Goal: Transaction & Acquisition: Download file/media

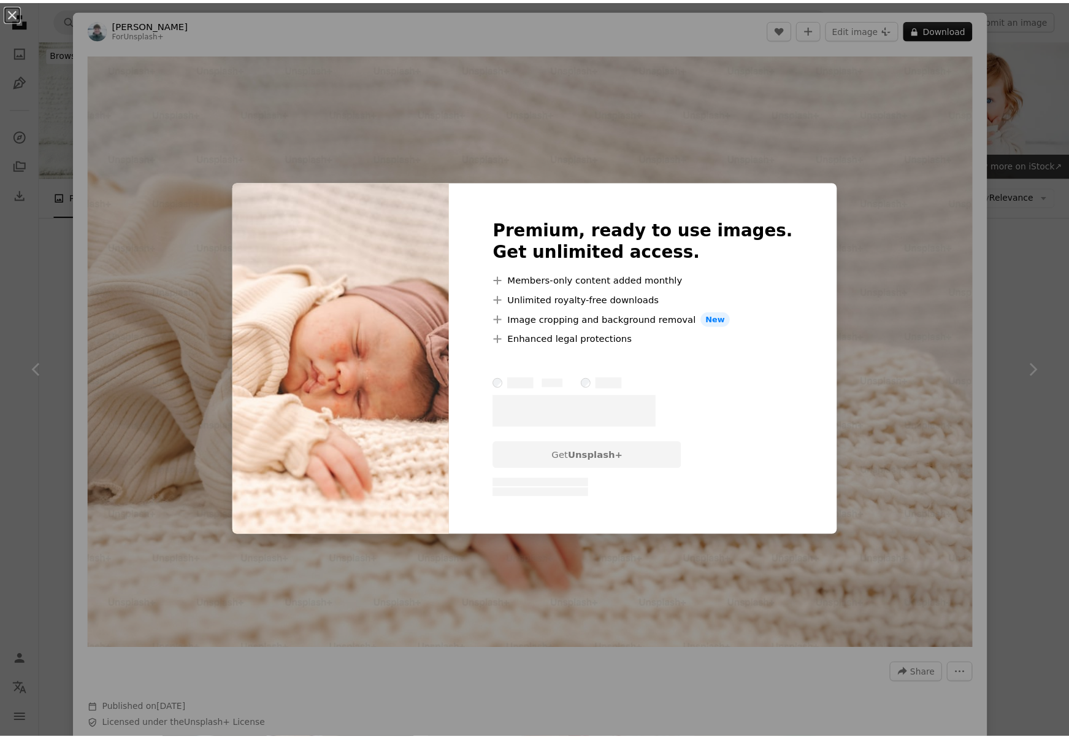
scroll to position [886, 0]
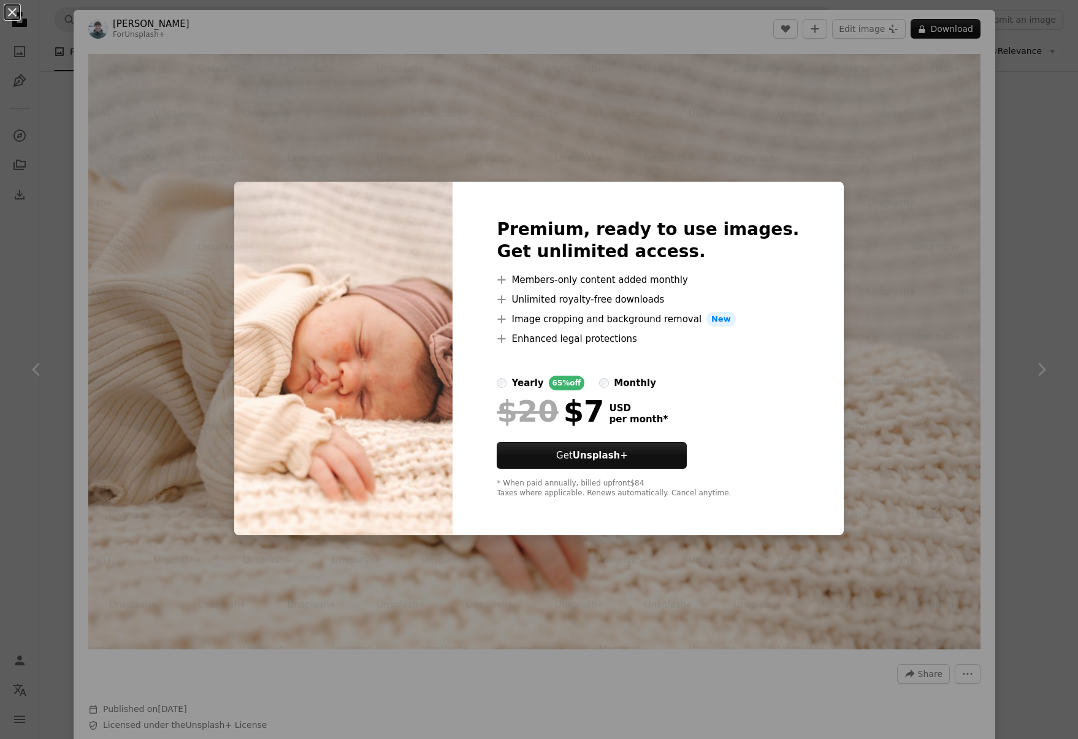
click at [1007, 165] on div "An X shape Premium, ready to use images. Get unlimited access. A plus sign Memb…" at bounding box center [539, 369] width 1078 height 739
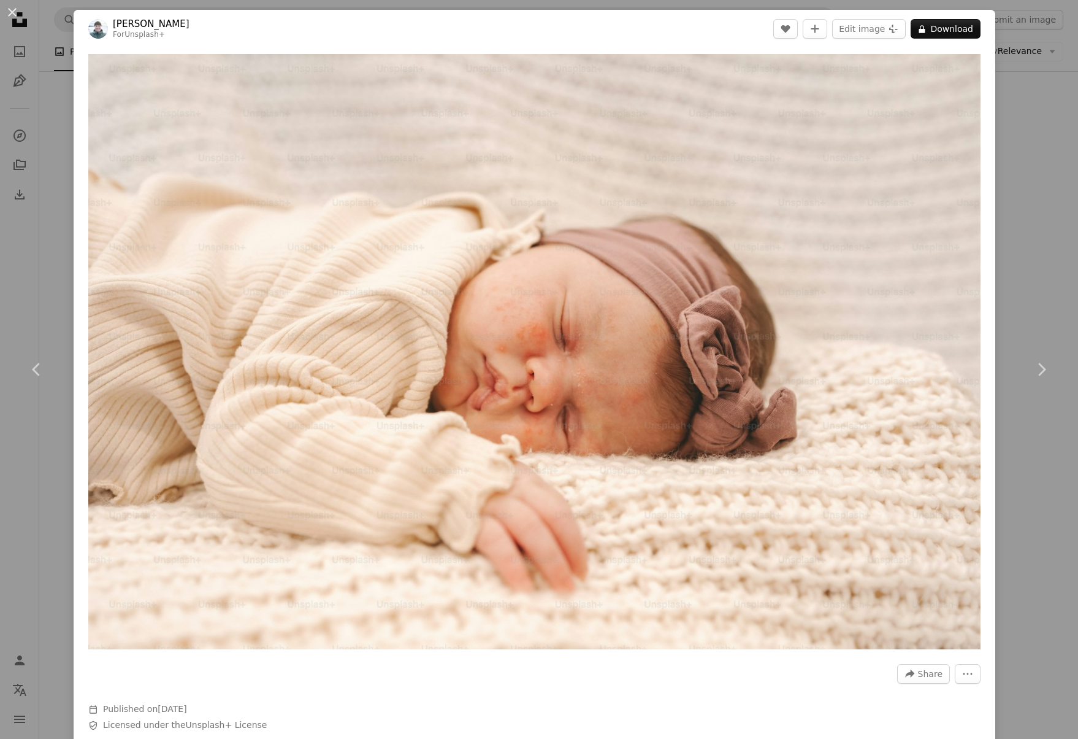
click at [75, 209] on div "Zoom in" at bounding box center [535, 351] width 922 height 607
click at [68, 217] on div "An X shape Chevron left Chevron right [PERSON_NAME] For Unsplash+ A heart A plu…" at bounding box center [539, 369] width 1078 height 739
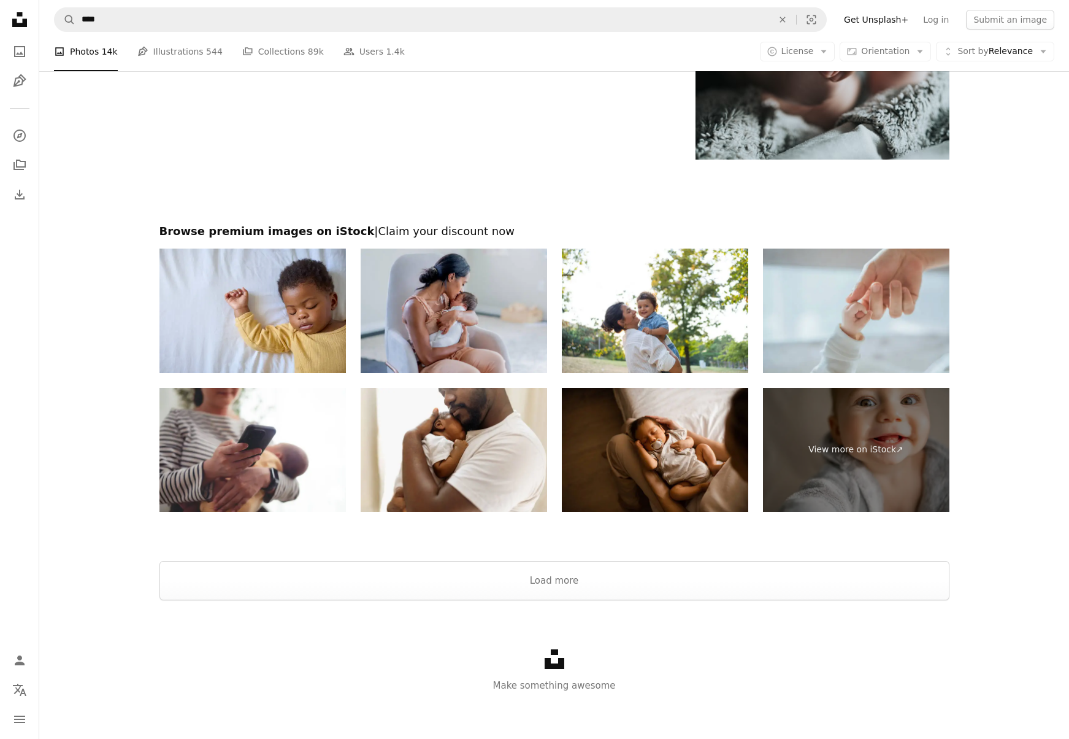
scroll to position [2508, 0]
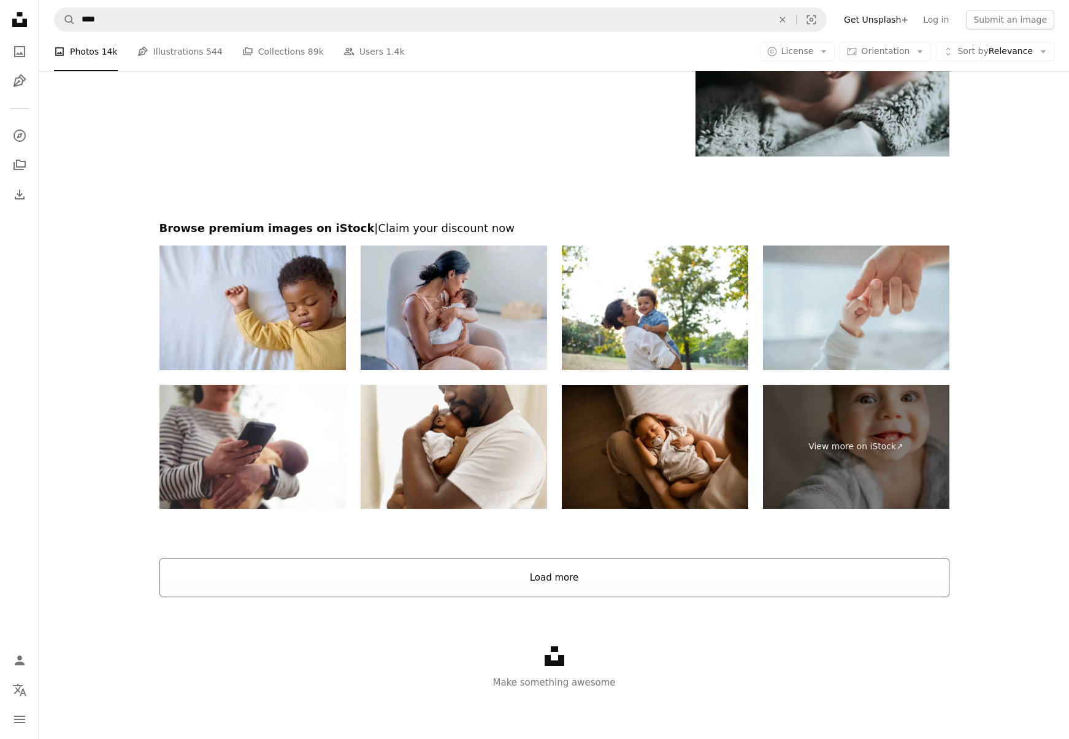
click at [527, 580] on button "Load more" at bounding box center [555, 577] width 790 height 39
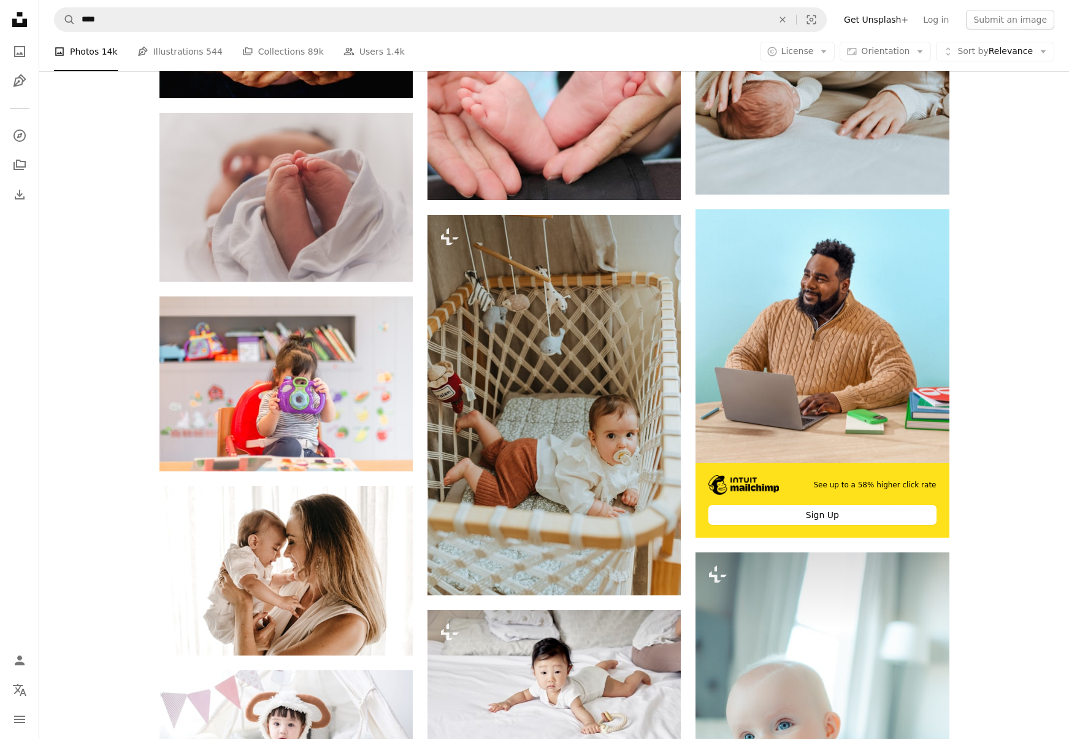
scroll to position [5786, 0]
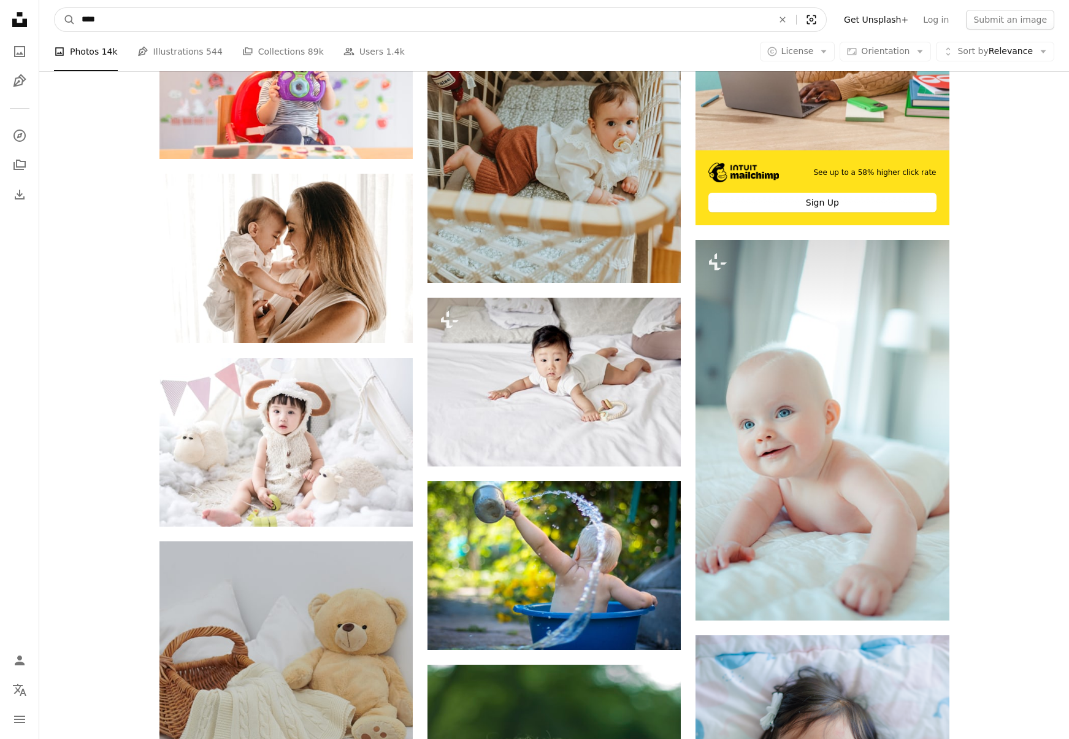
click at [820, 21] on icon "Visual search" at bounding box center [811, 19] width 29 height 12
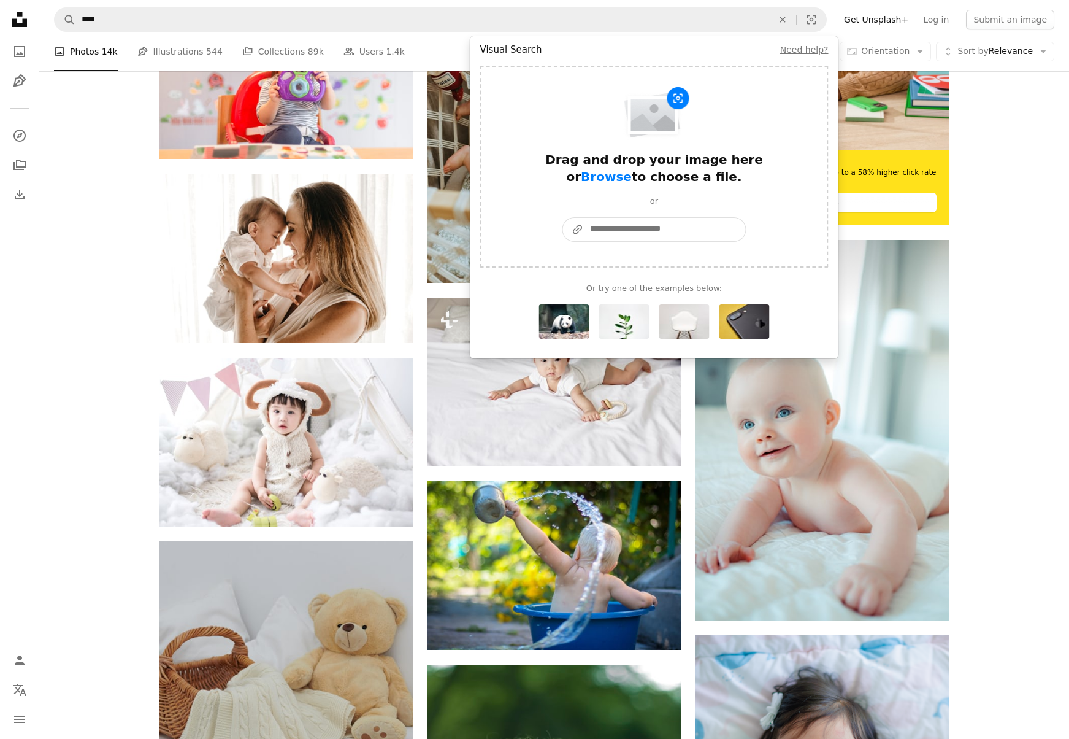
click at [660, 229] on input "A URL sharing icon (chains) Paste an image or a URL" at bounding box center [665, 229] width 162 height 23
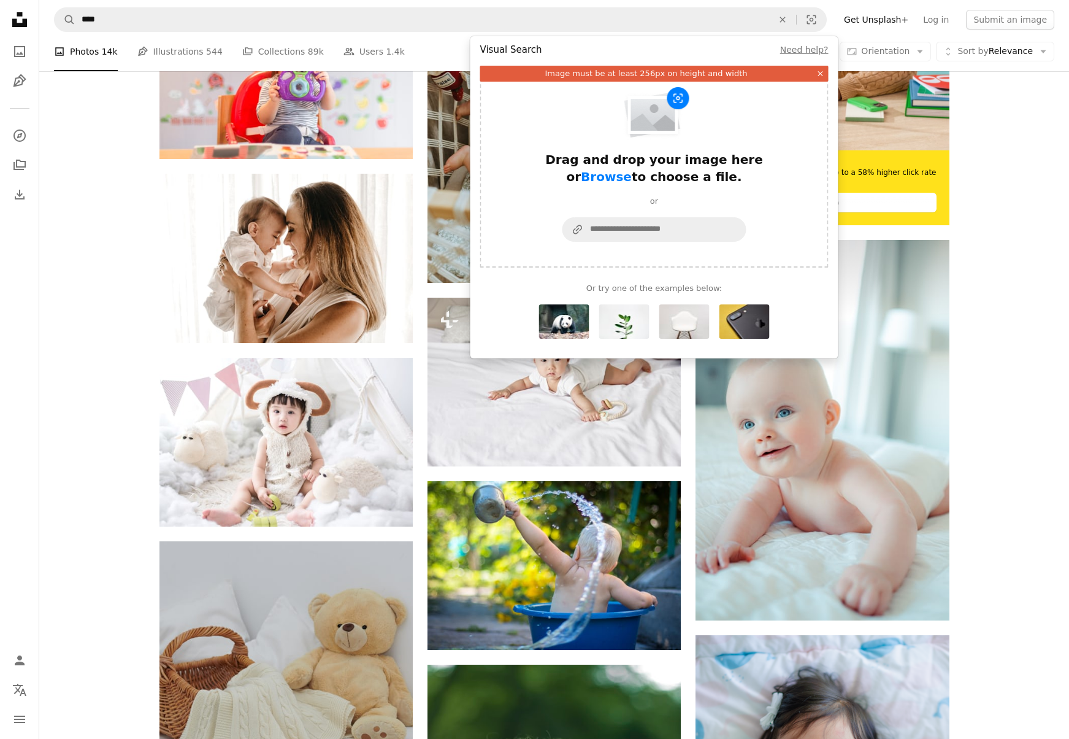
click at [820, 72] on icon "An X shape" at bounding box center [821, 73] width 9 height 9
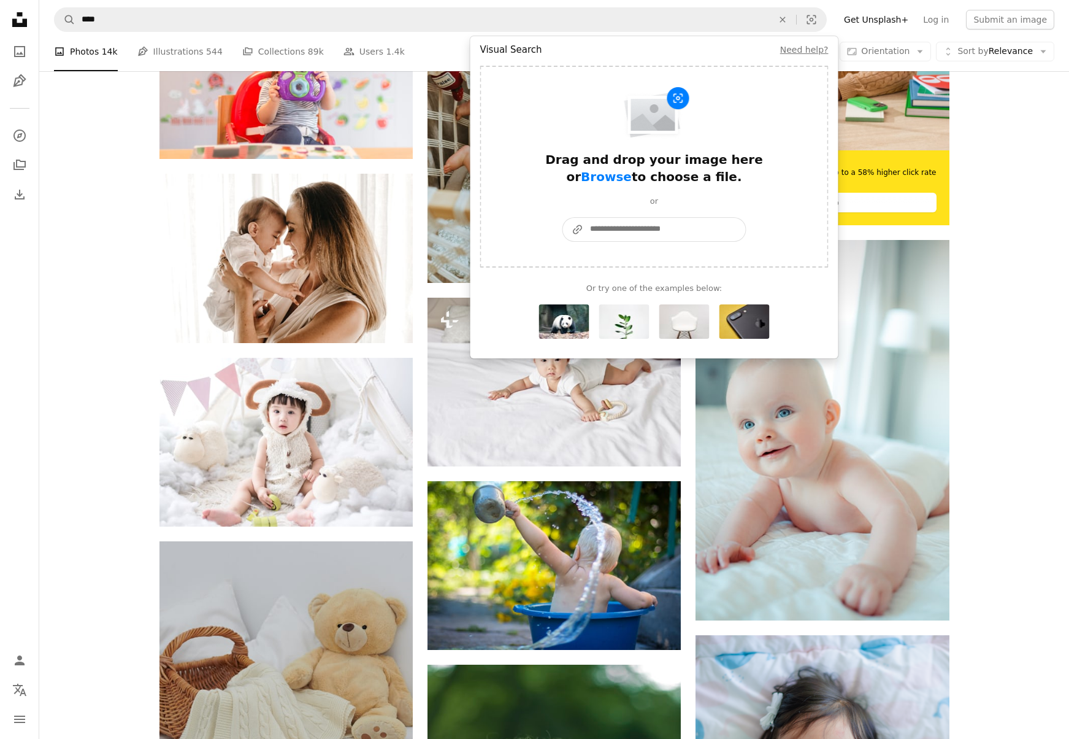
click at [630, 225] on input "A URL sharing icon (chains) Paste an image or a URL" at bounding box center [665, 229] width 162 height 23
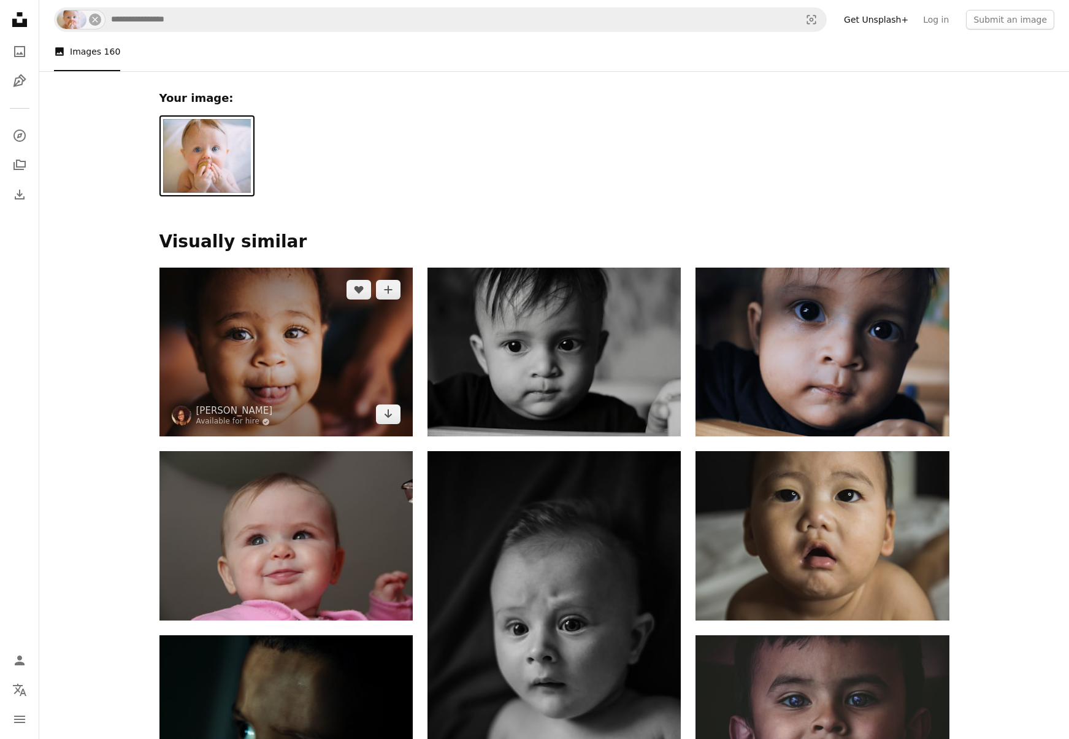
click at [245, 333] on img at bounding box center [286, 351] width 253 height 169
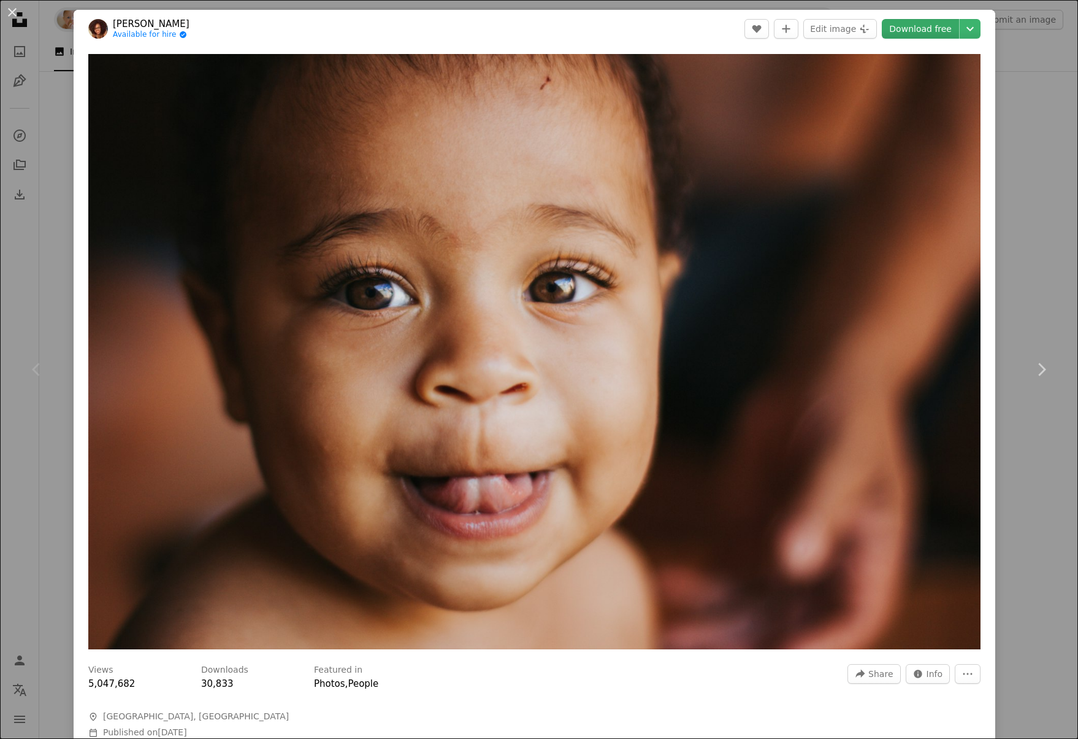
click at [921, 33] on link "Download free" at bounding box center [920, 29] width 77 height 20
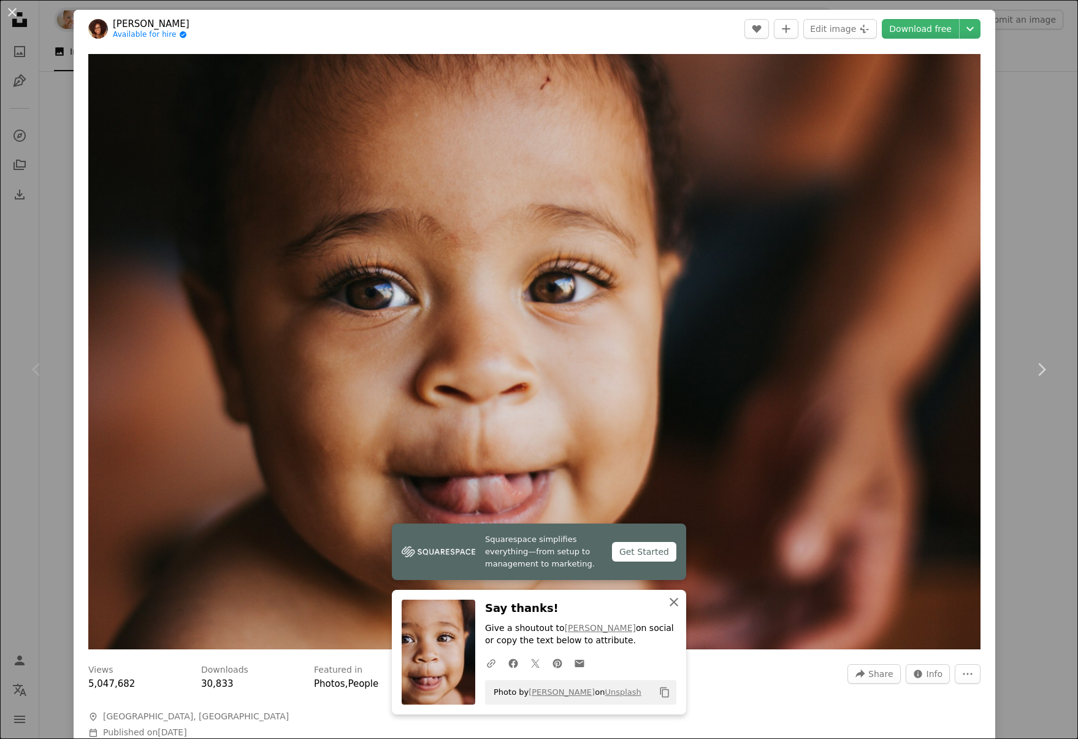
click at [667, 601] on icon "An X shape" at bounding box center [674, 601] width 15 height 15
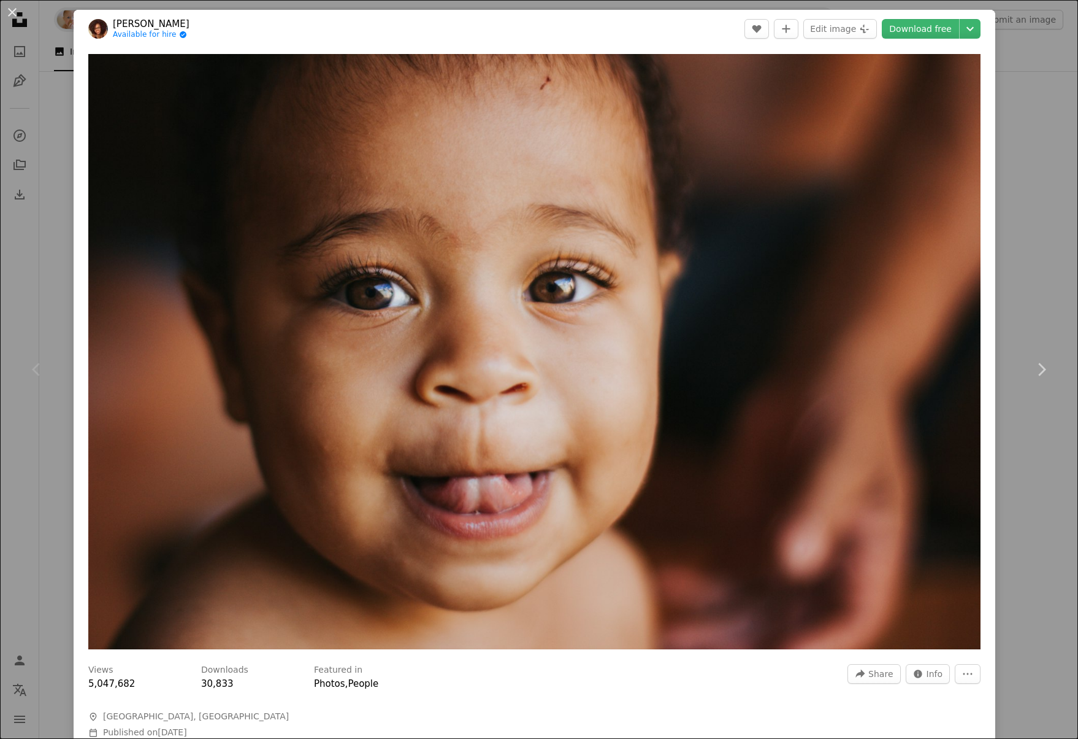
click at [1044, 53] on div "An X shape Chevron left Chevron right Chayene Rafaela Available for hire A chec…" at bounding box center [539, 369] width 1078 height 739
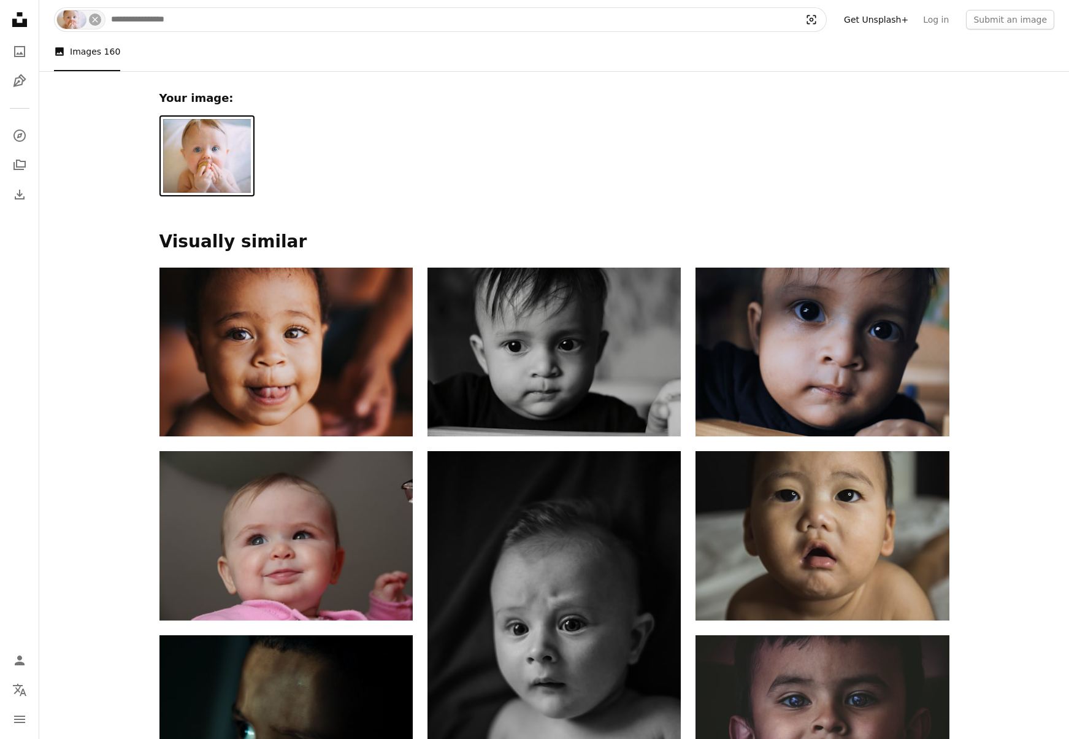
click at [823, 19] on icon "Visual search" at bounding box center [811, 19] width 29 height 12
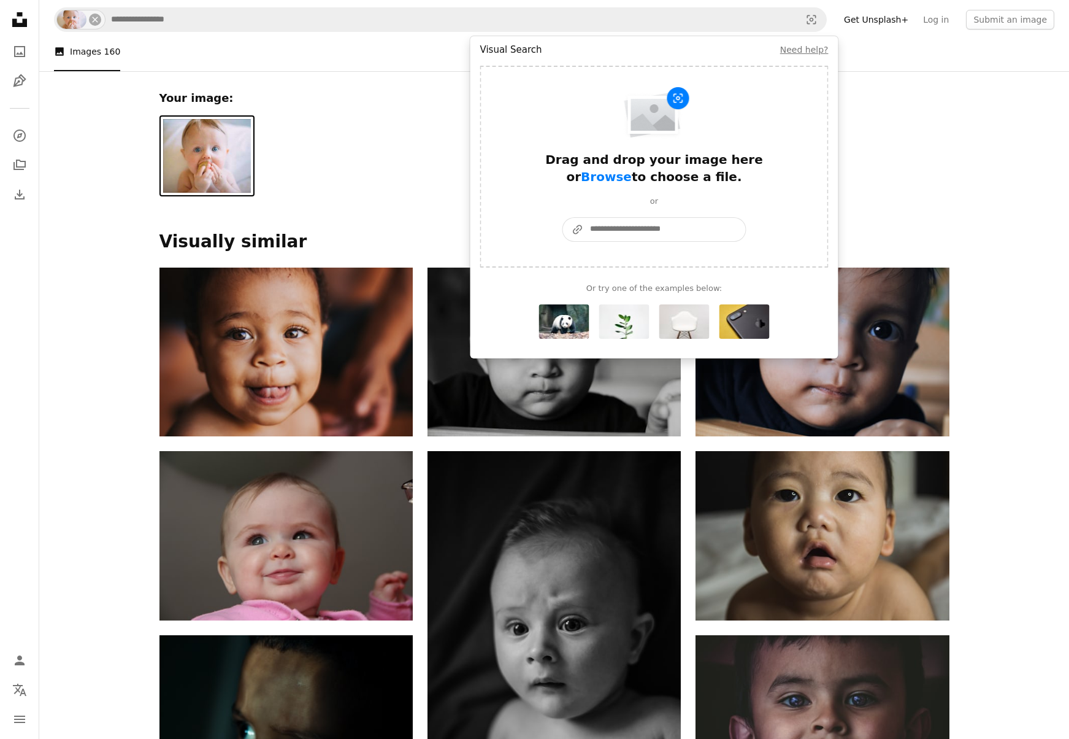
click at [603, 224] on input "A URL sharing icon (chains) Paste an image or a URL" at bounding box center [665, 229] width 162 height 23
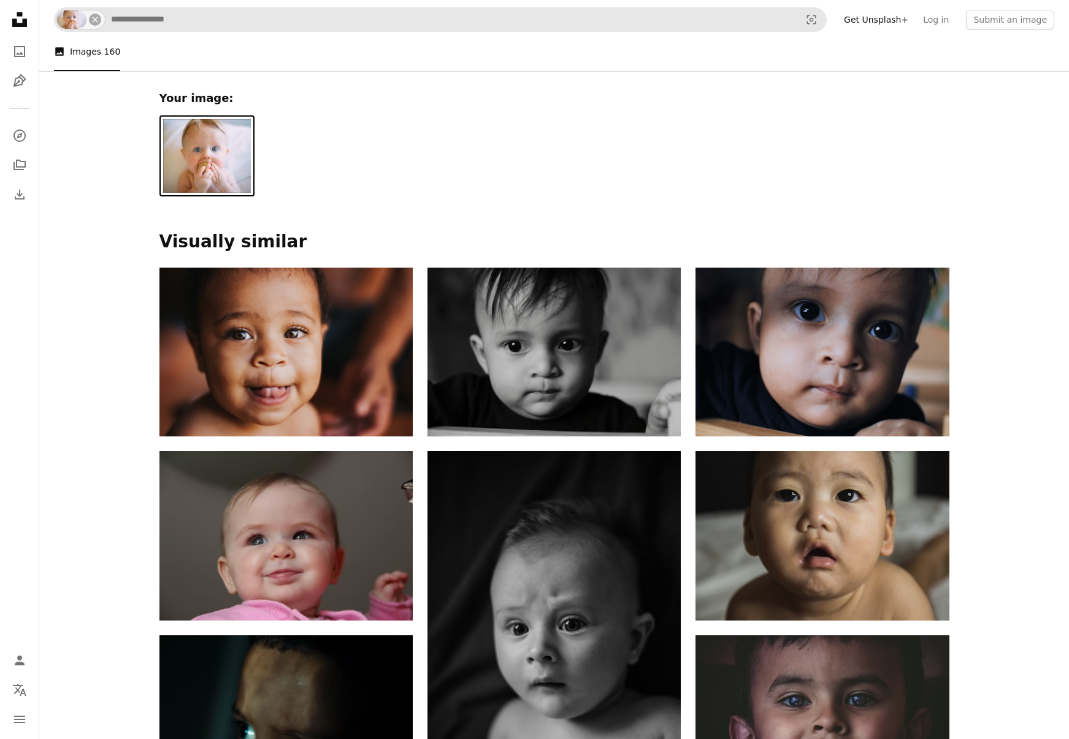
click at [86, 16] on div "An X shape" at bounding box center [81, 19] width 48 height 18
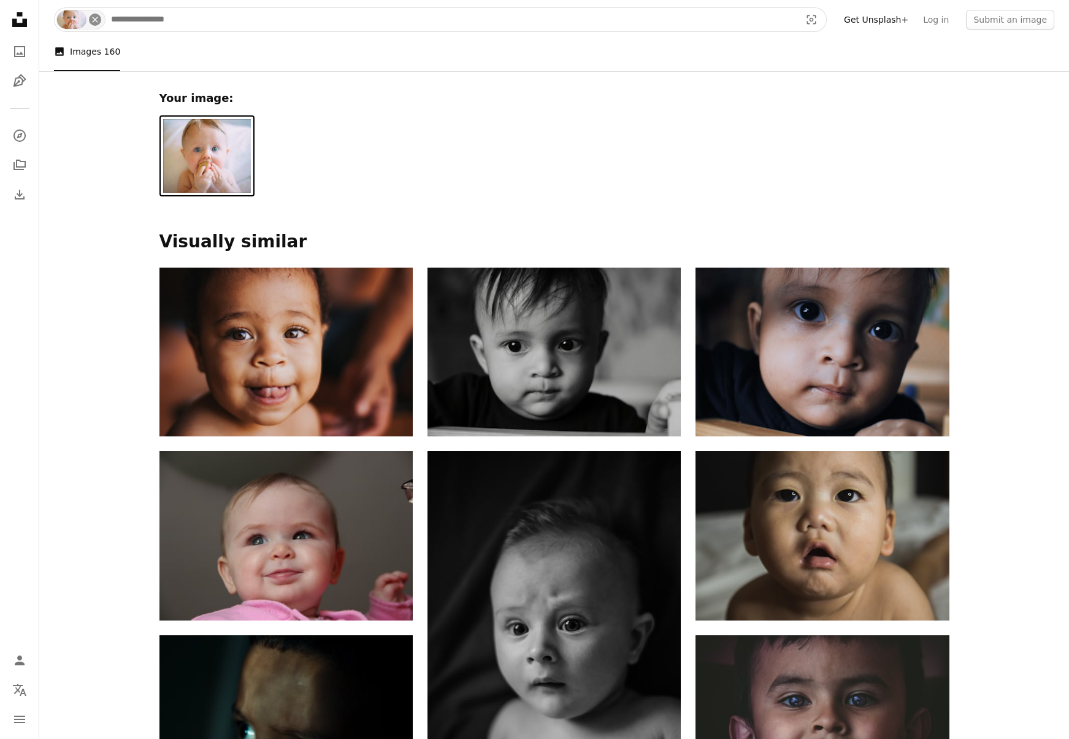
click at [94, 17] on icon "An X shape" at bounding box center [95, 20] width 10 height 10
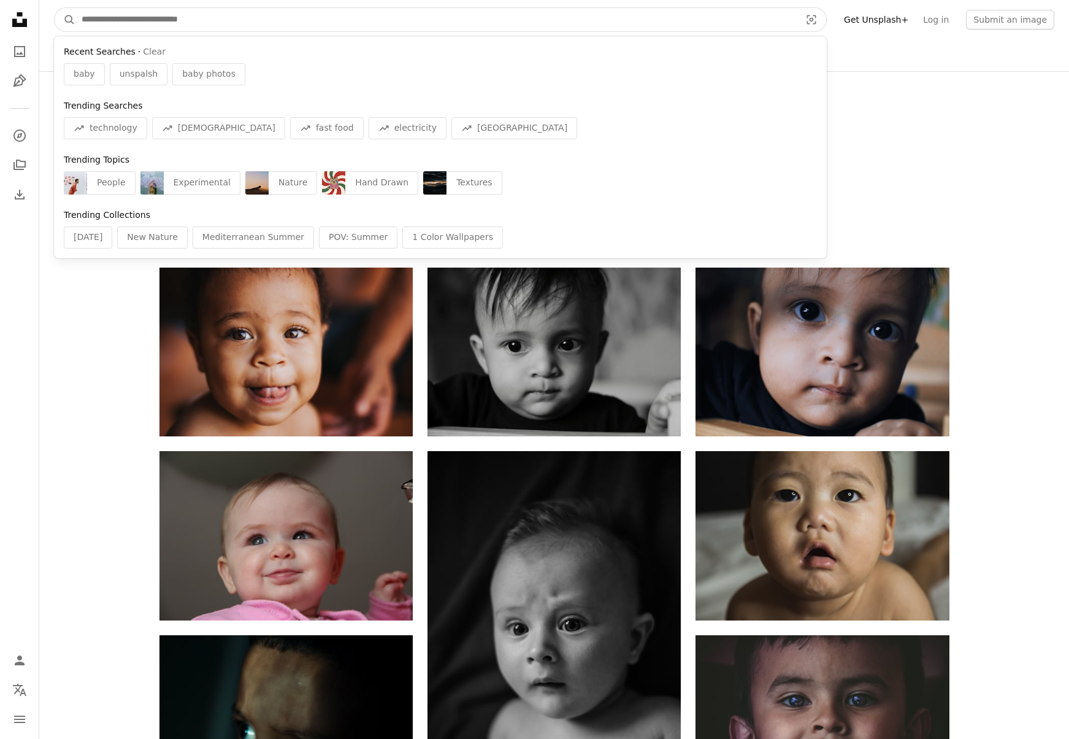
click at [108, 20] on input "Find visuals sitewide" at bounding box center [435, 19] width 721 height 23
click at [820, 20] on icon "Visual search" at bounding box center [811, 19] width 29 height 12
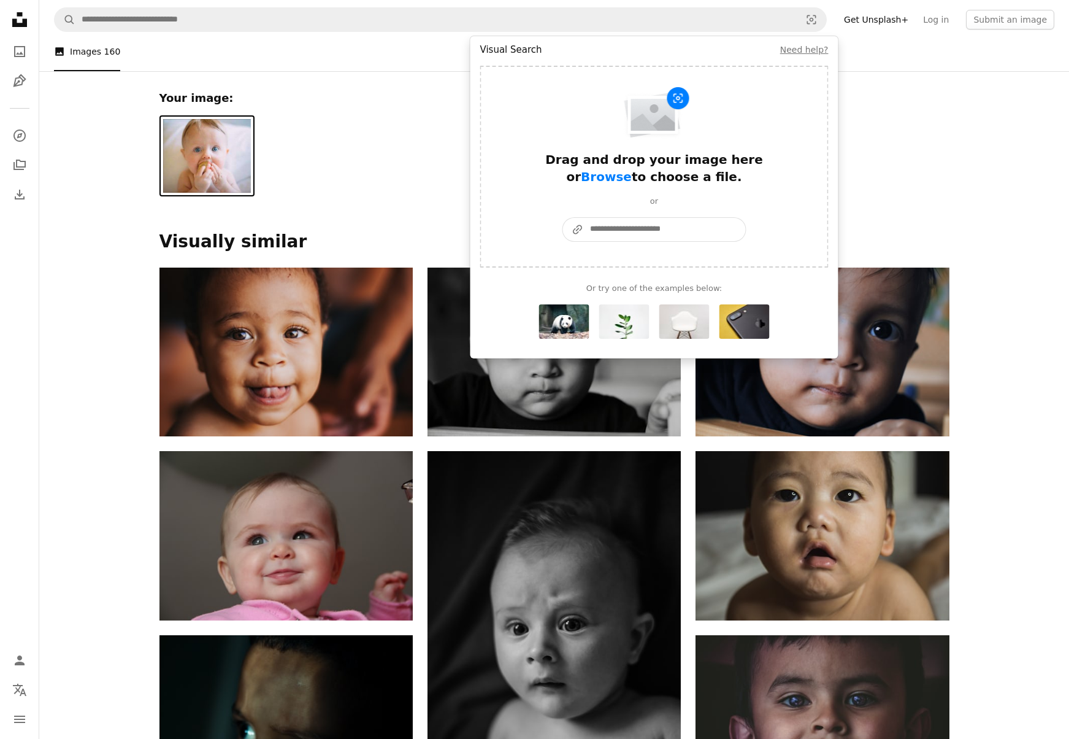
click at [637, 233] on input "A URL sharing icon (chains) Paste an image or a URL" at bounding box center [665, 229] width 162 height 23
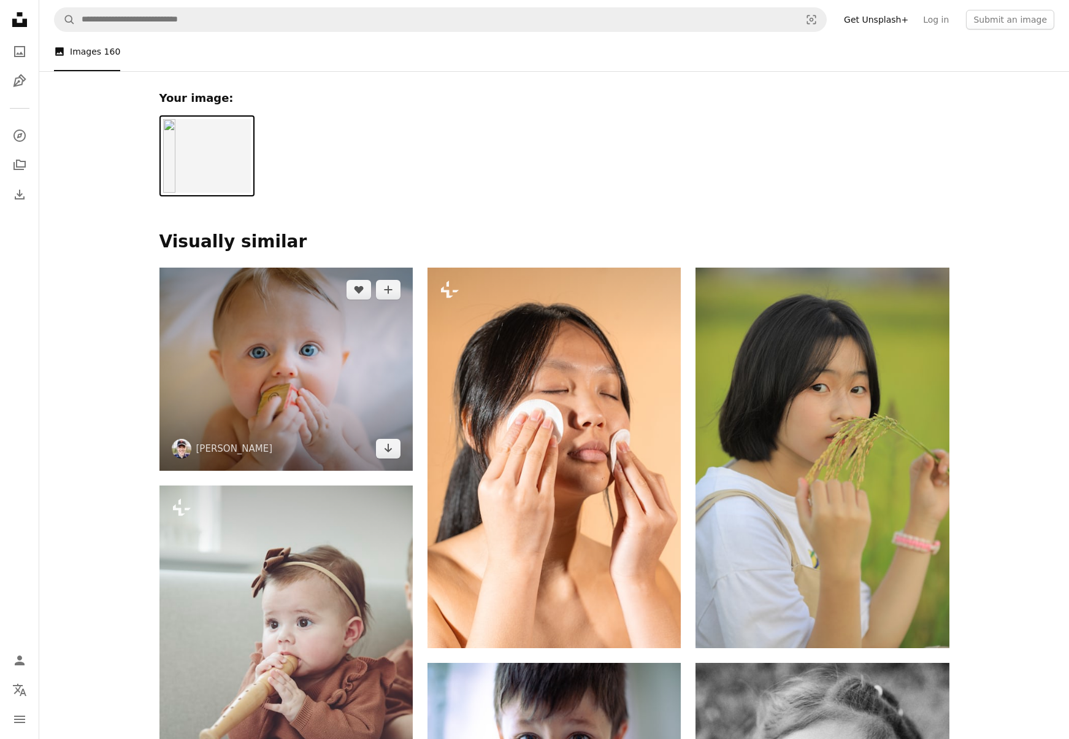
click at [342, 377] on img at bounding box center [286, 368] width 253 height 203
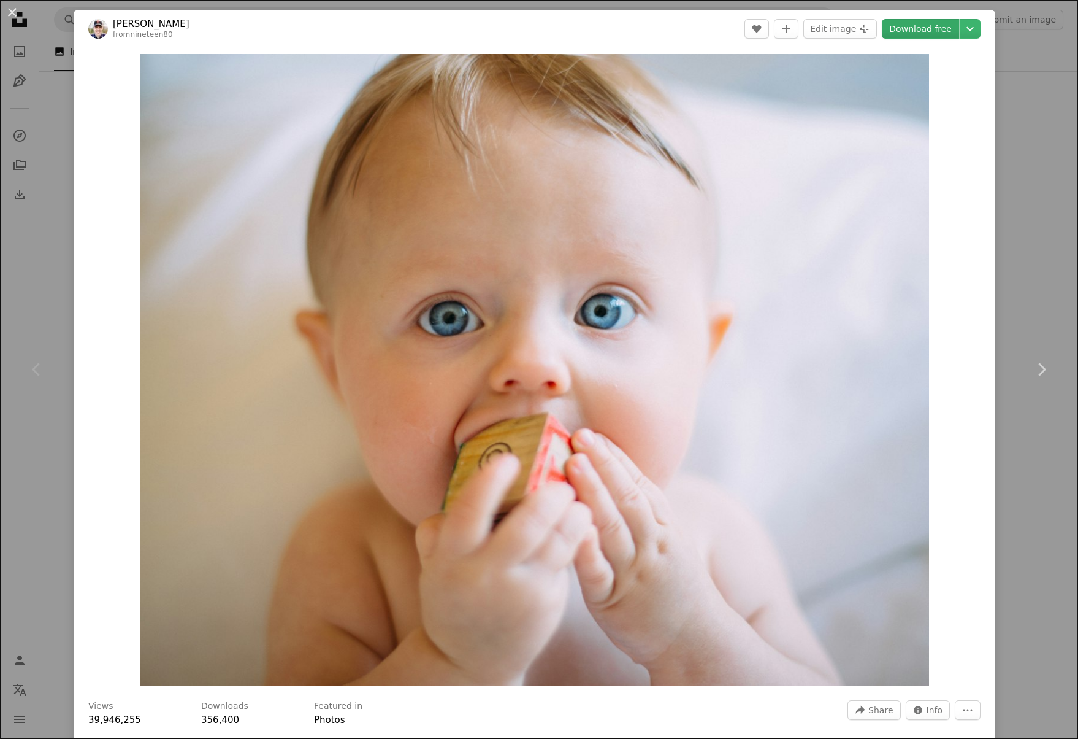
click at [915, 22] on link "Download free" at bounding box center [920, 29] width 77 height 20
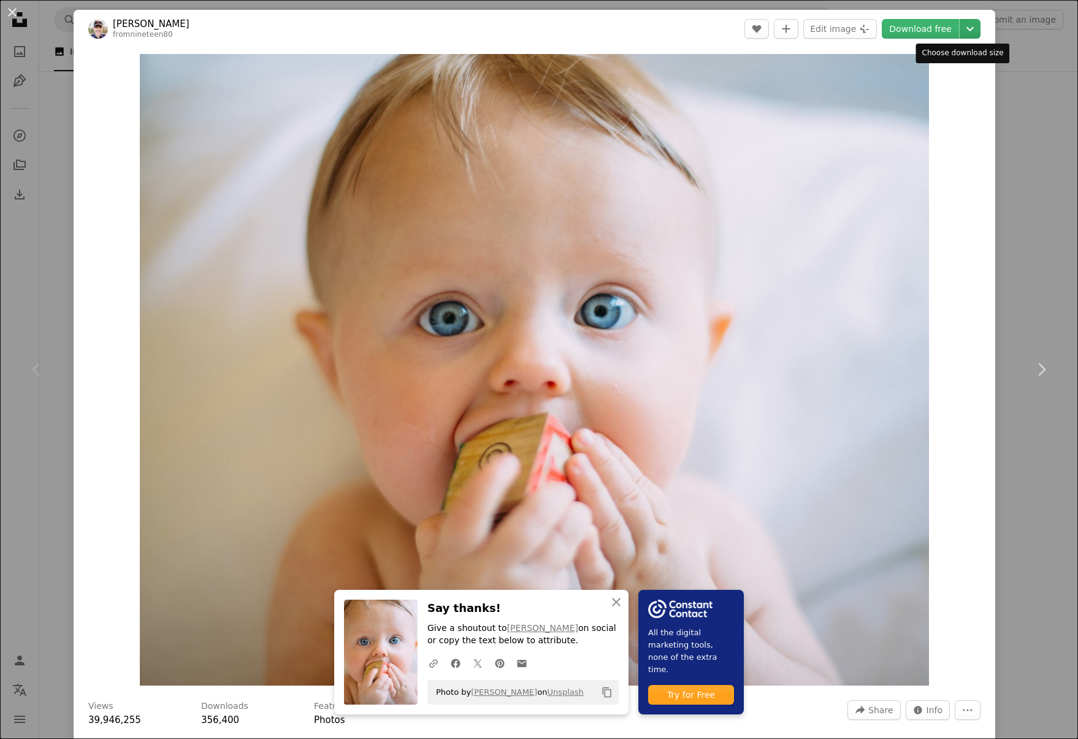
click at [990, 61] on div "Choose download size" at bounding box center [964, 54] width 94 height 20
click at [1013, 80] on div "An X shape Chevron left Chevron right An X shape Close Say thanks! Give a shout…" at bounding box center [539, 369] width 1078 height 739
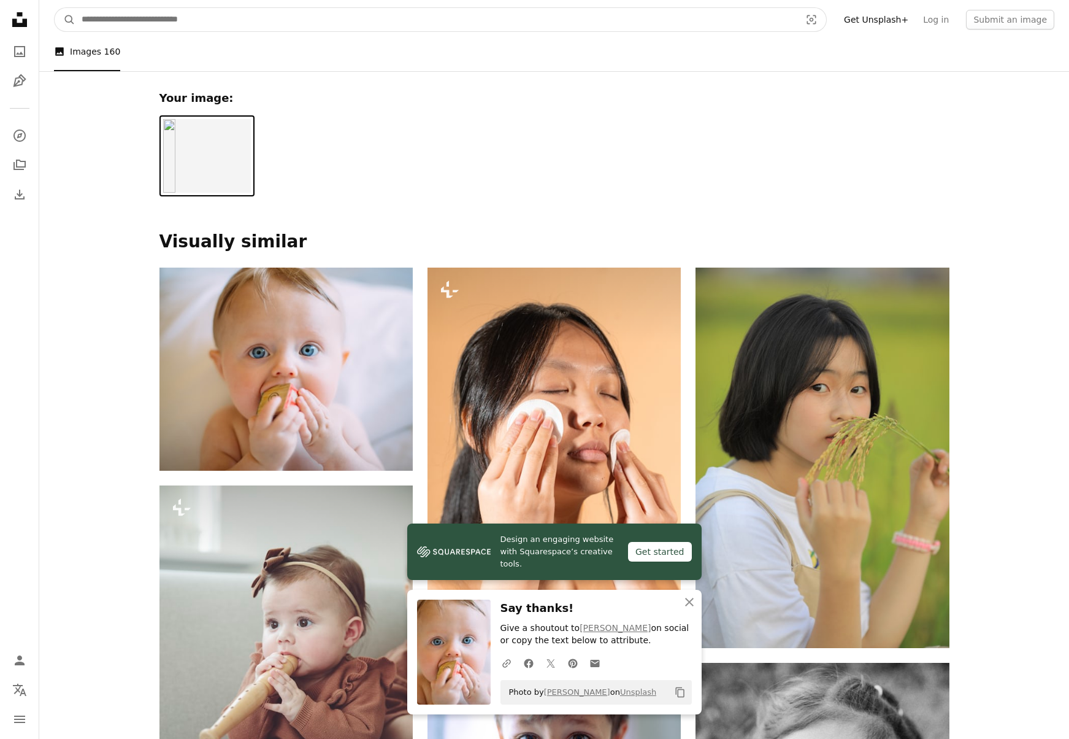
click at [779, 24] on input "Find visuals sitewide" at bounding box center [435, 19] width 721 height 23
click at [821, 19] on icon "Visual search" at bounding box center [811, 19] width 29 height 12
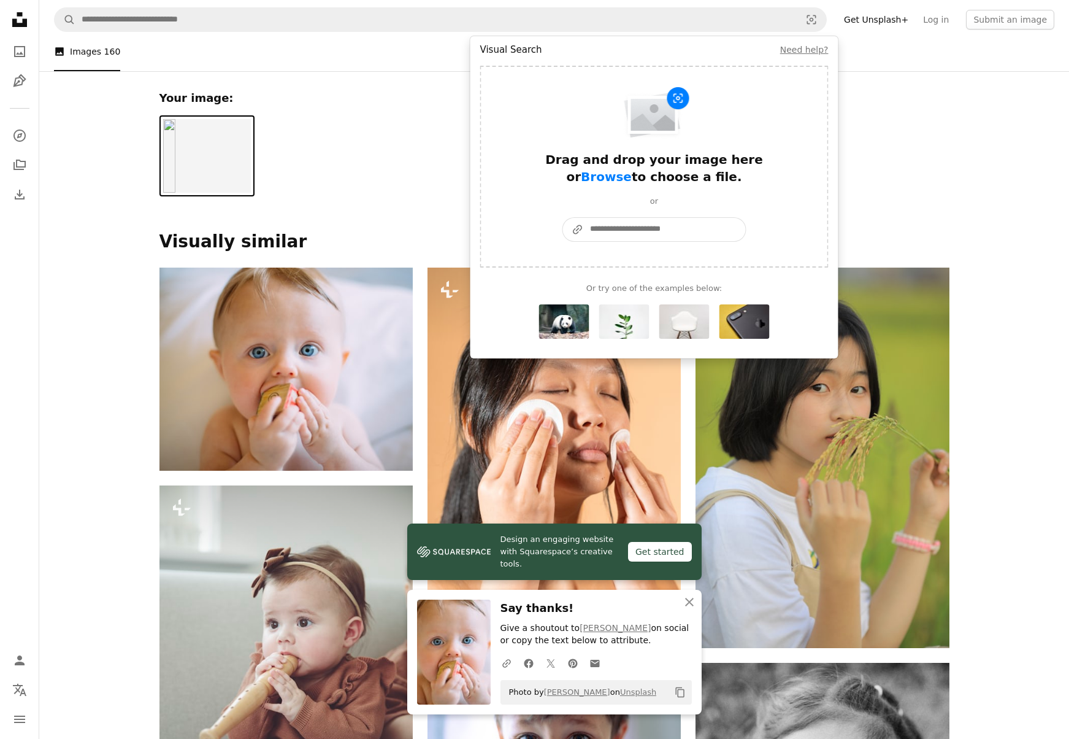
click at [636, 226] on input "A URL sharing icon (chains) Paste an image or a URL" at bounding box center [665, 229] width 162 height 23
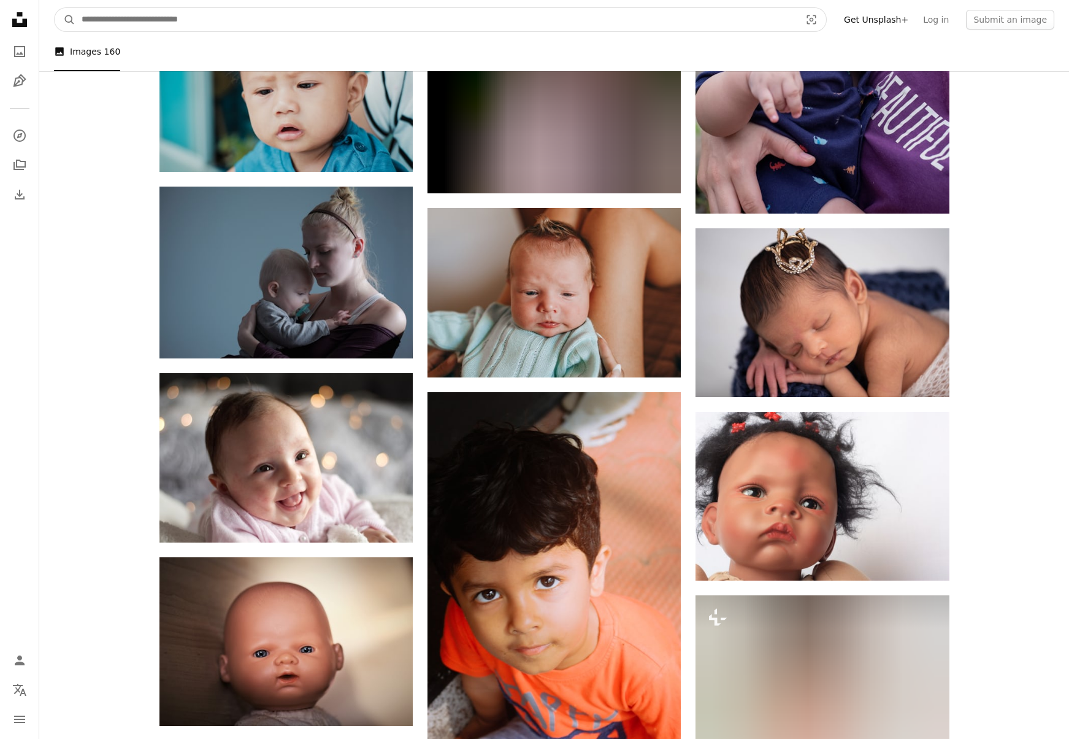
scroll to position [1670, 0]
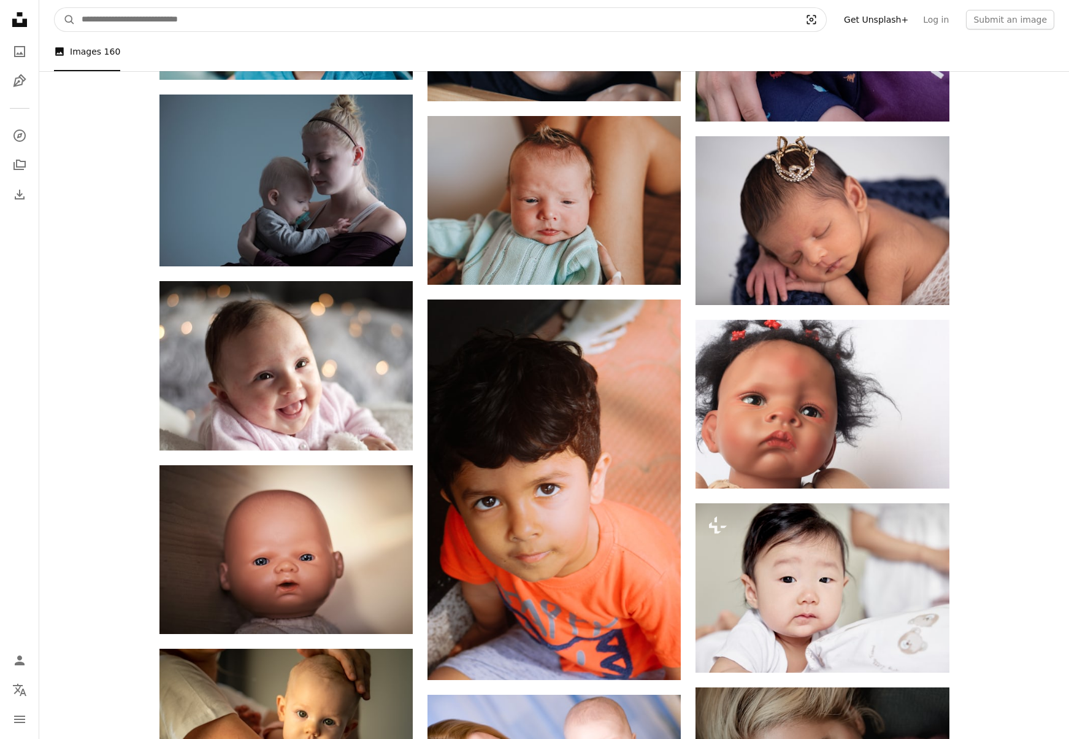
click at [817, 18] on icon "Visual search" at bounding box center [811, 19] width 9 height 9
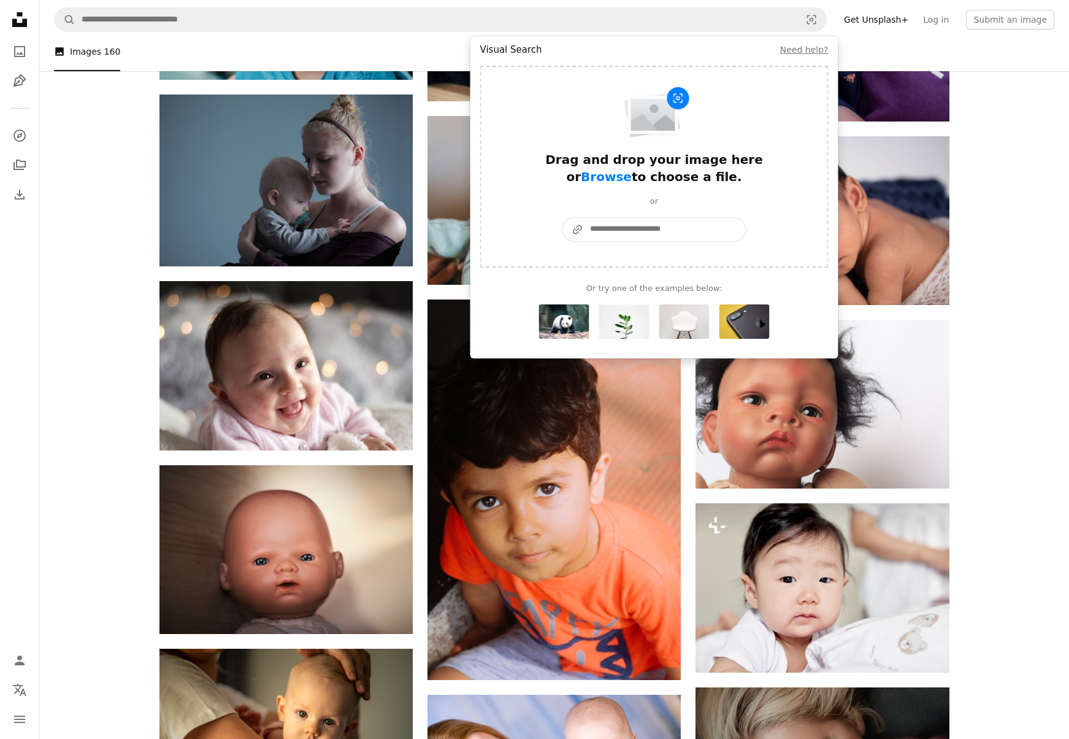
click at [705, 231] on input "A URL sharing icon (chains) Paste an image or a URL" at bounding box center [665, 229] width 162 height 23
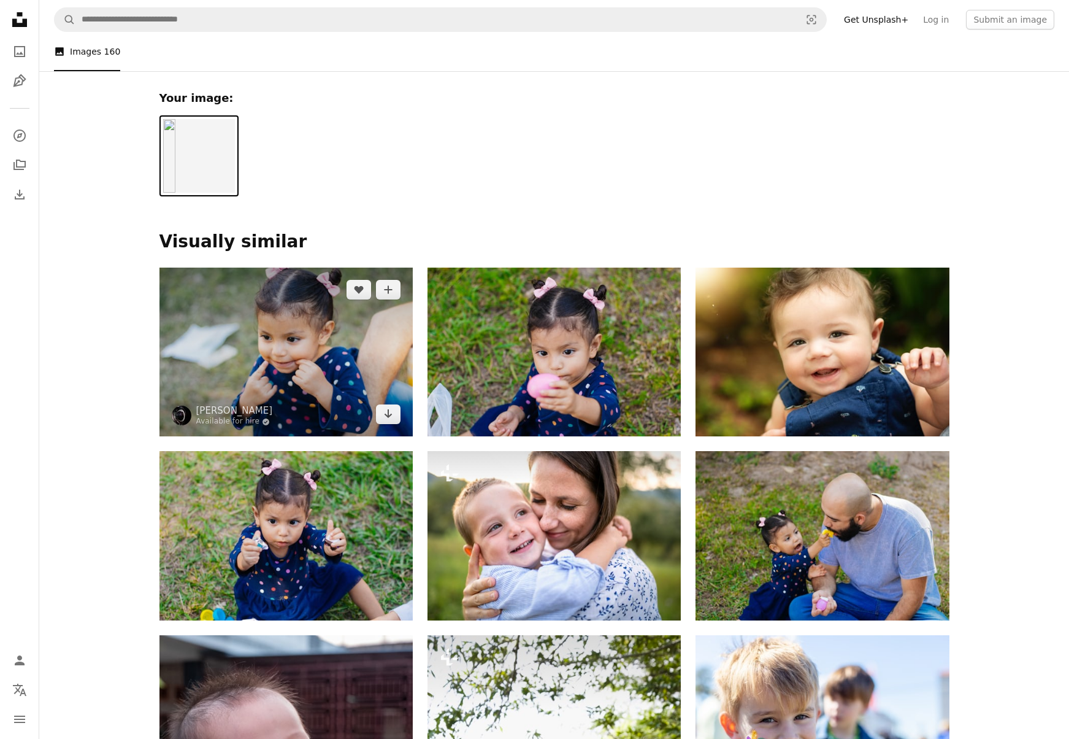
click at [344, 350] on img at bounding box center [286, 351] width 253 height 169
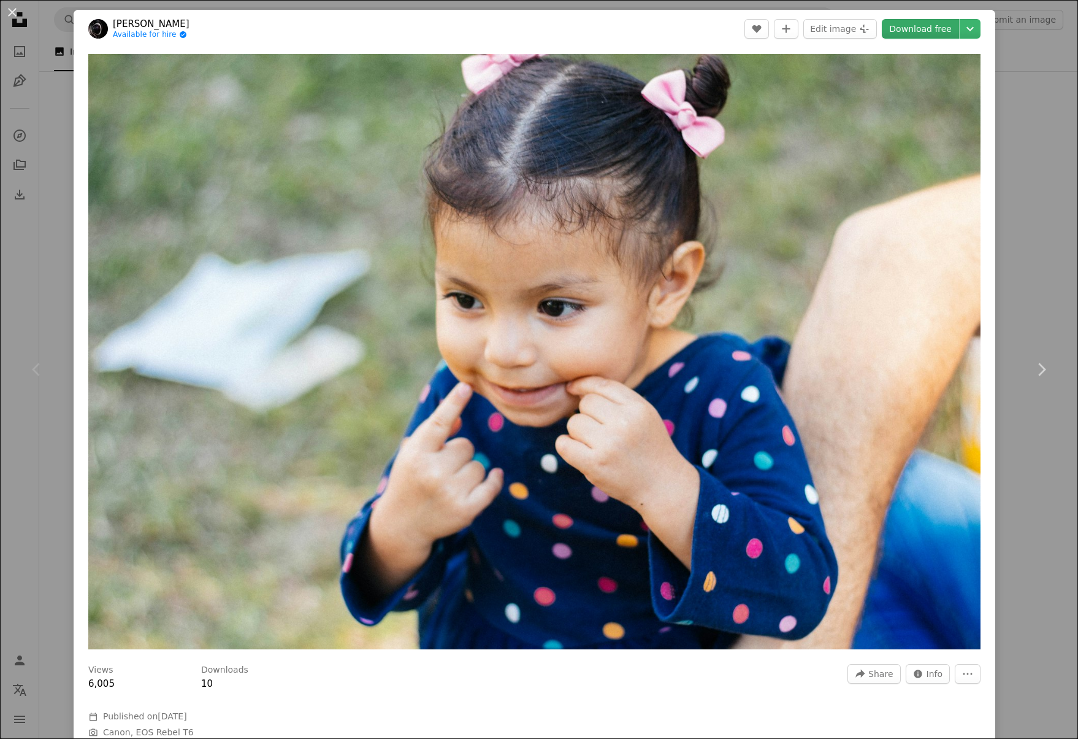
click at [931, 27] on link "Download free" at bounding box center [920, 29] width 77 height 20
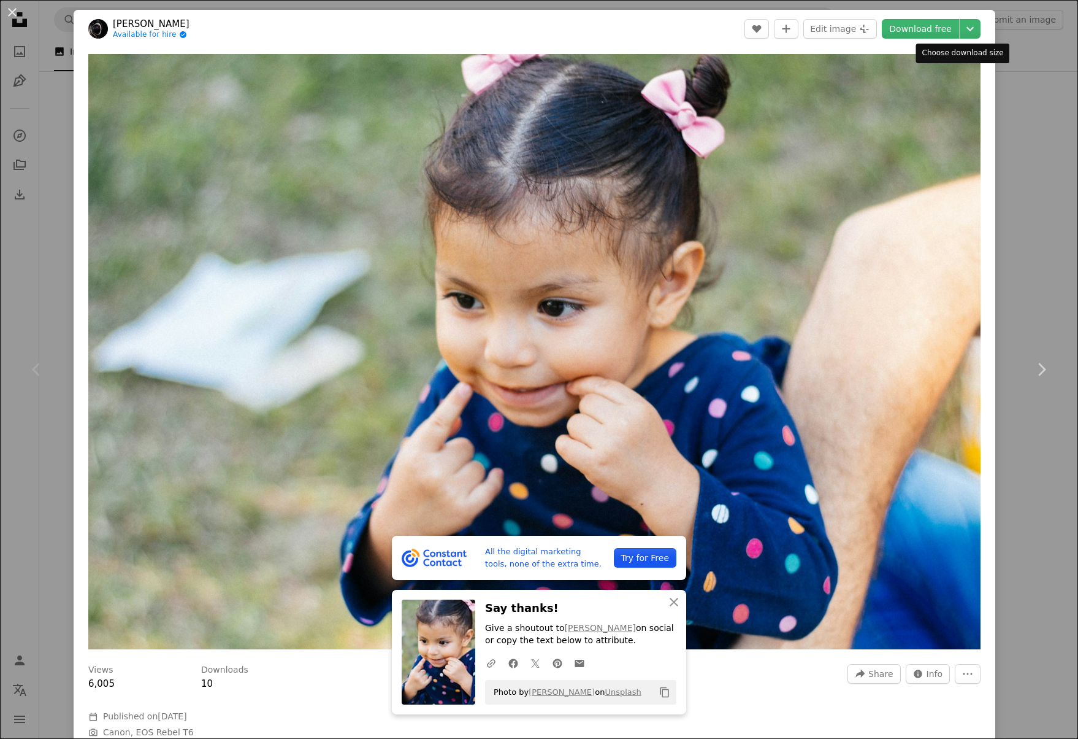
click at [994, 52] on div "Choose download size" at bounding box center [964, 54] width 94 height 20
click at [1028, 50] on div "An X shape Chevron left Chevron right All the digital marketing tools, none of …" at bounding box center [539, 369] width 1078 height 739
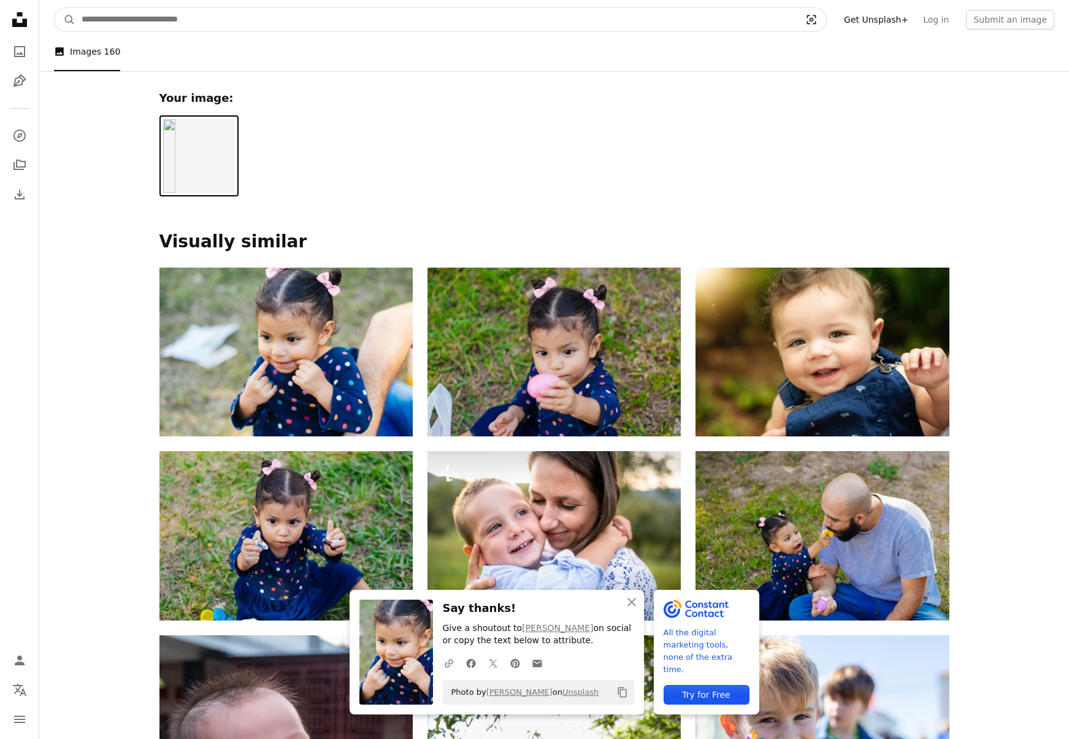
click at [826, 19] on icon "Visual search" at bounding box center [811, 19] width 29 height 12
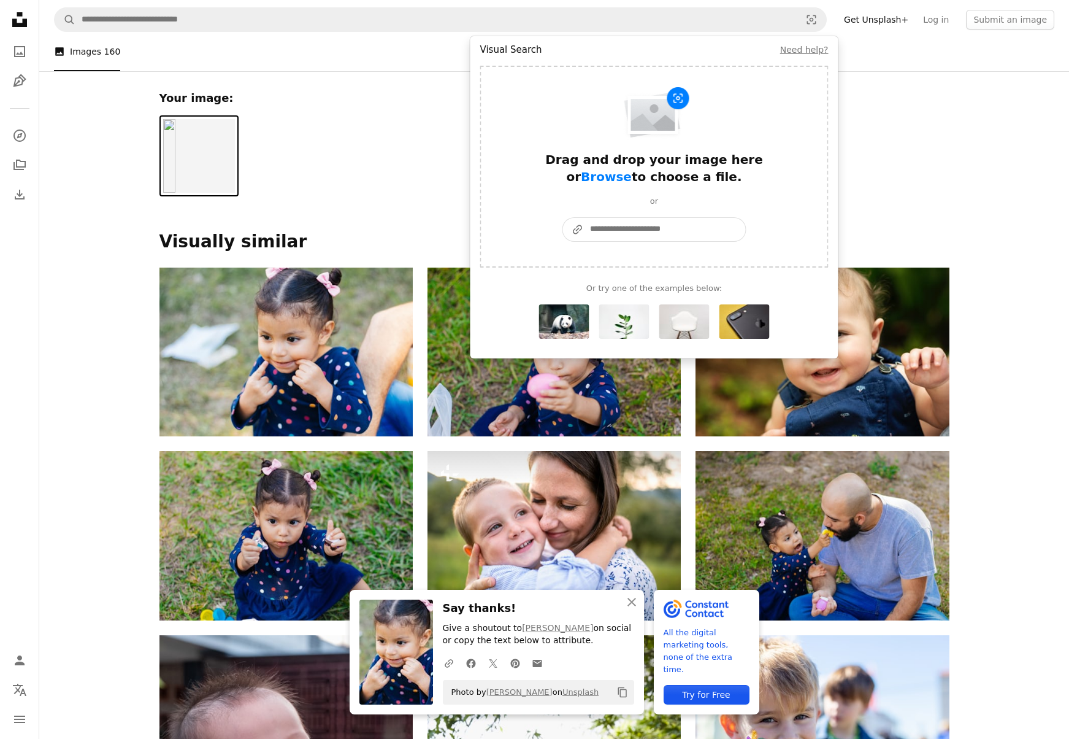
click at [606, 231] on input "A URL sharing icon (chains) Paste an image or a URL" at bounding box center [665, 229] width 162 height 23
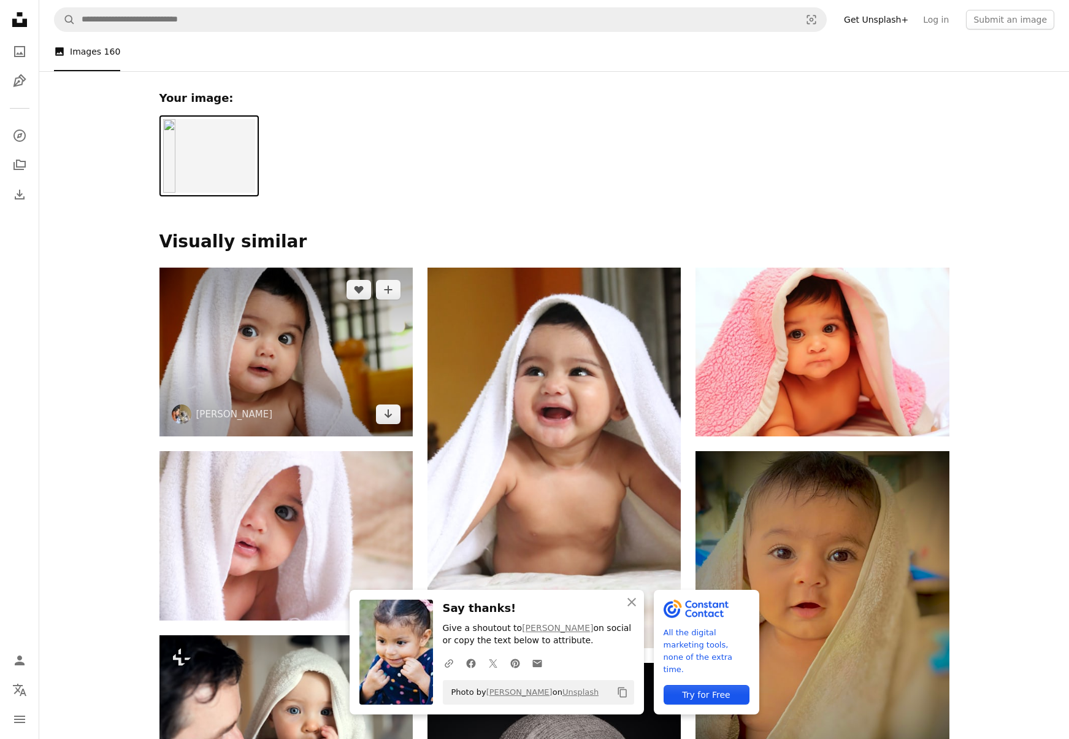
click at [278, 359] on img at bounding box center [286, 351] width 253 height 169
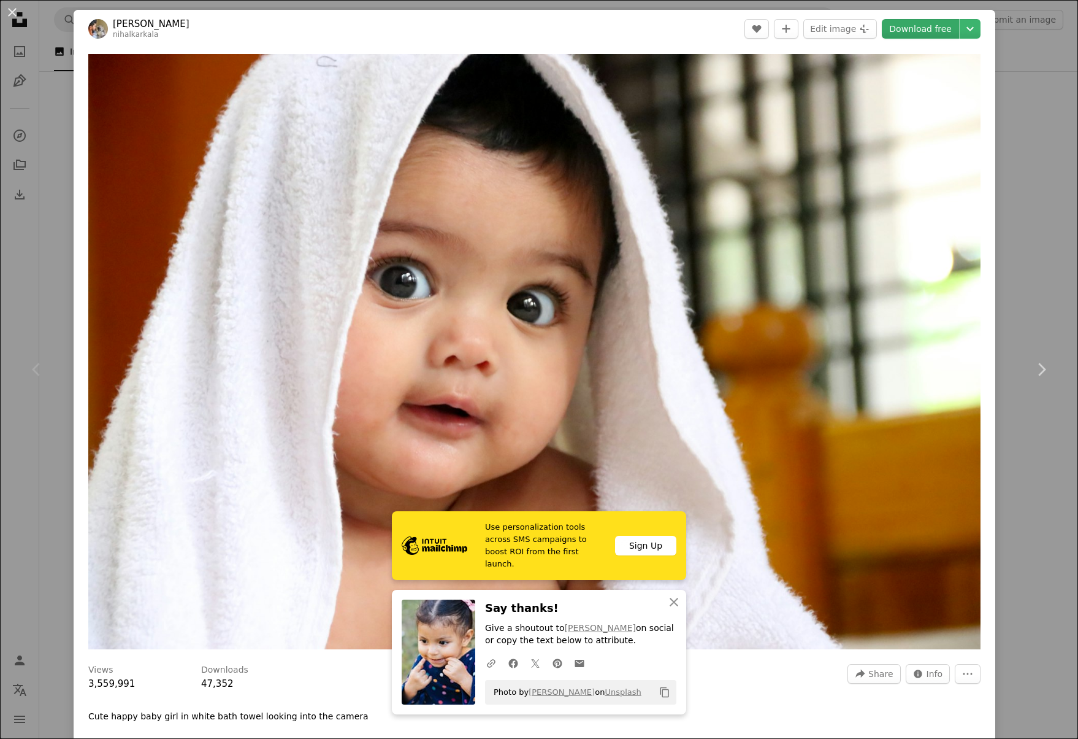
click at [919, 29] on link "Download free" at bounding box center [920, 29] width 77 height 20
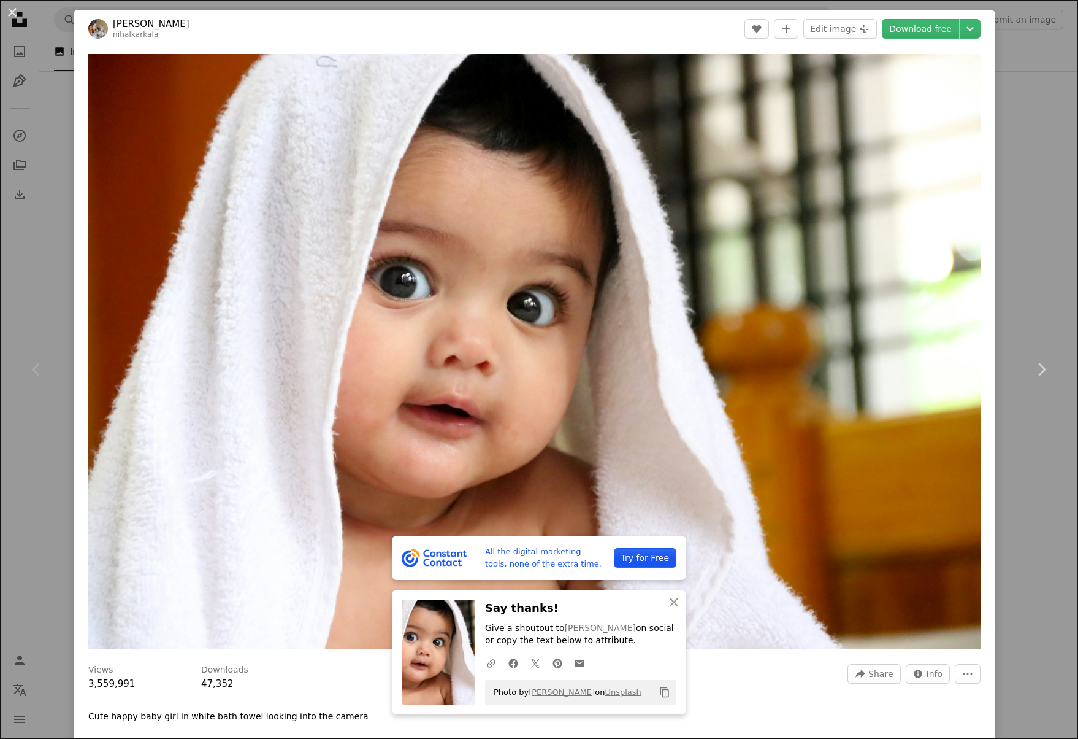
click at [1006, 99] on div "An X shape Chevron left Chevron right All the digital marketing tools, none of …" at bounding box center [539, 369] width 1078 height 739
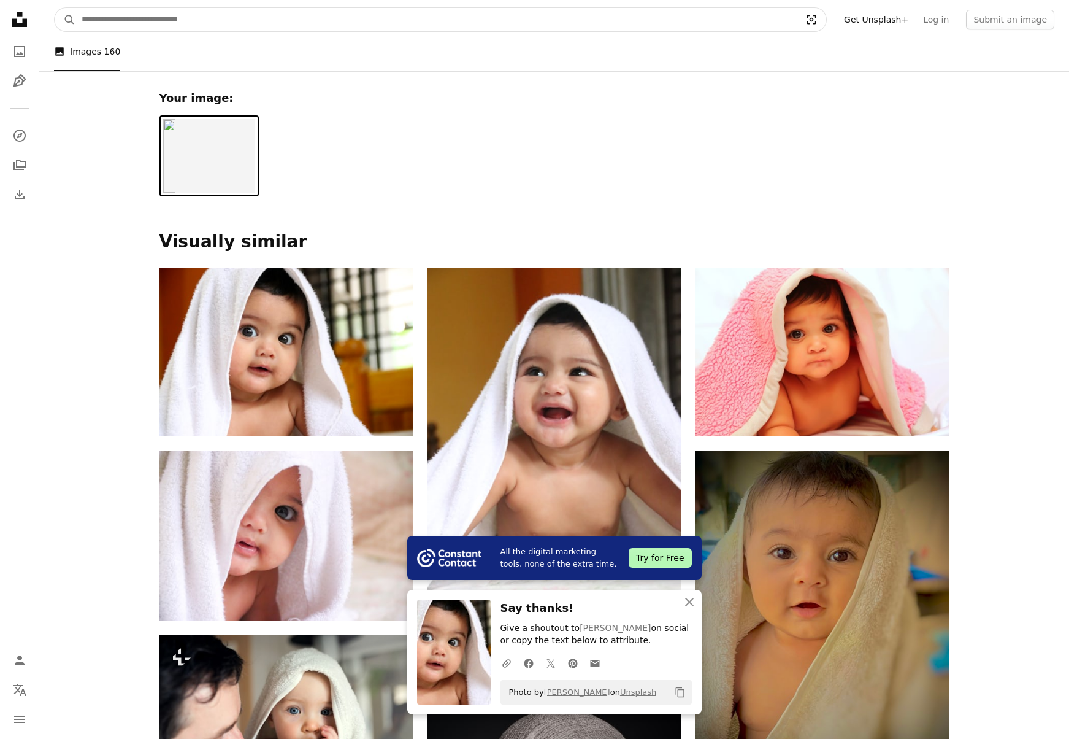
click at [825, 21] on icon "Visual search" at bounding box center [811, 19] width 29 height 12
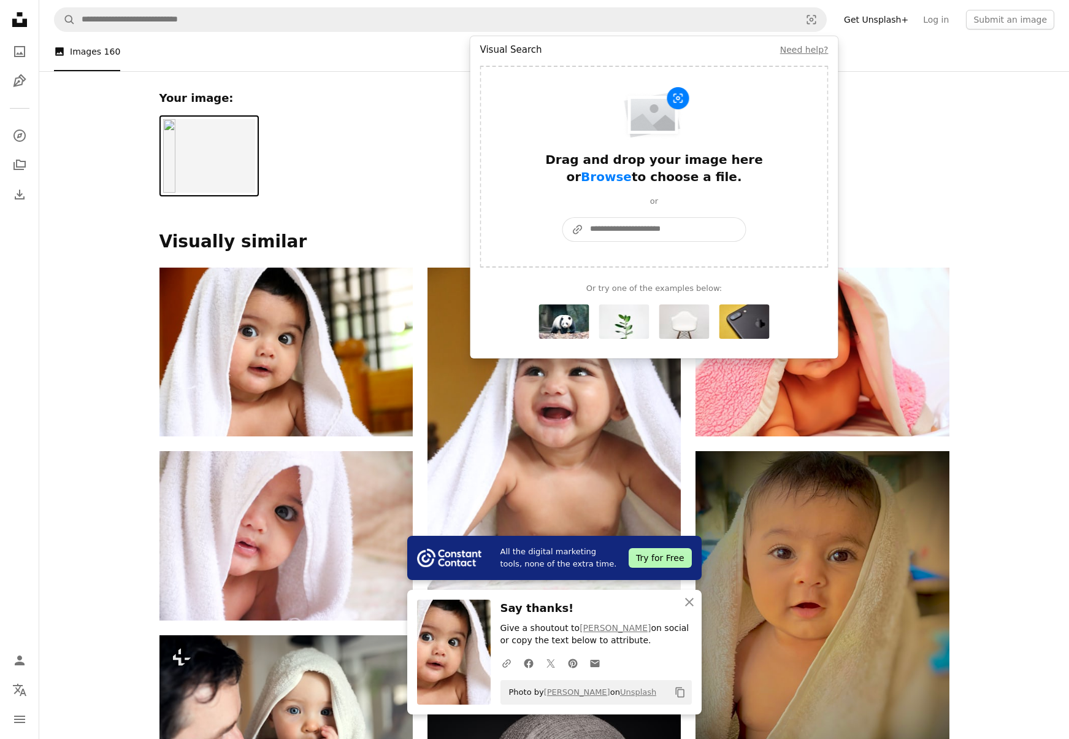
click at [608, 223] on input "A URL sharing icon (chains) Paste an image or a URL" at bounding box center [665, 229] width 162 height 23
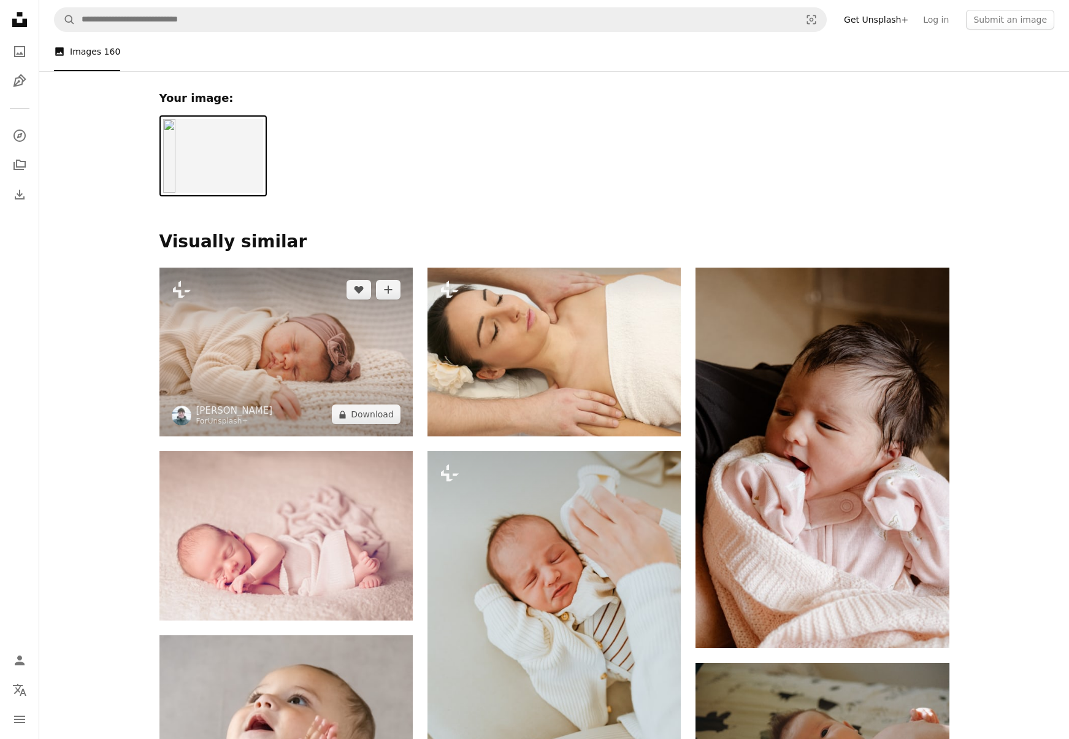
click at [331, 346] on img at bounding box center [286, 351] width 253 height 169
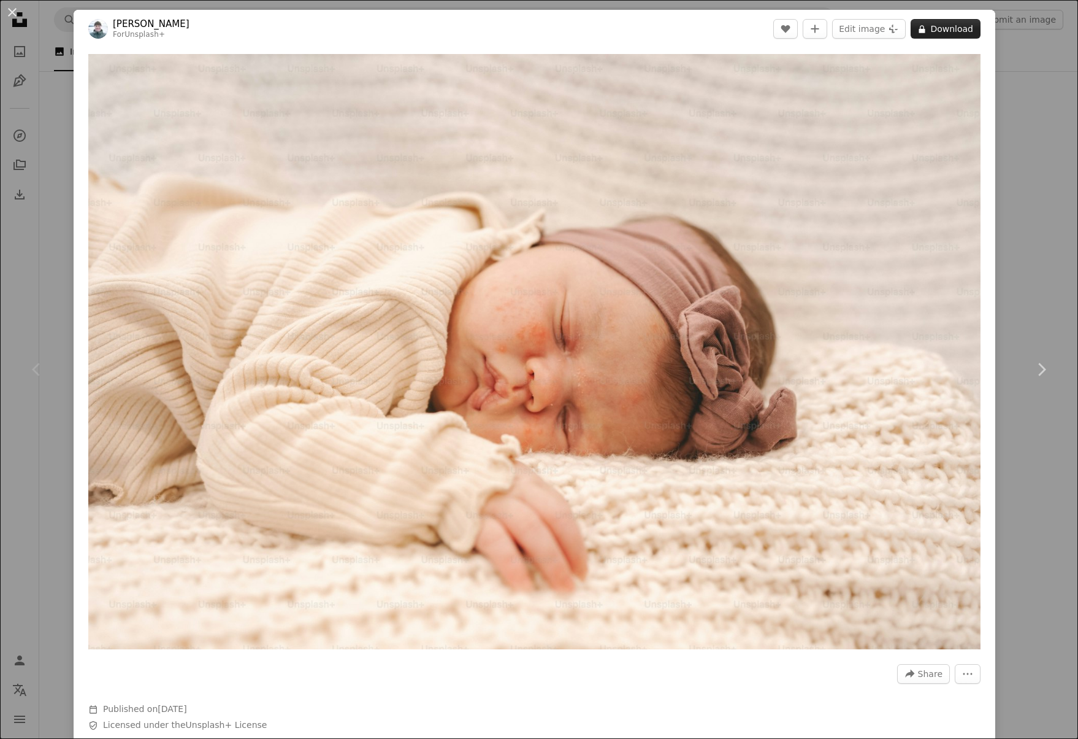
click at [945, 28] on button "A lock Download" at bounding box center [946, 29] width 70 height 20
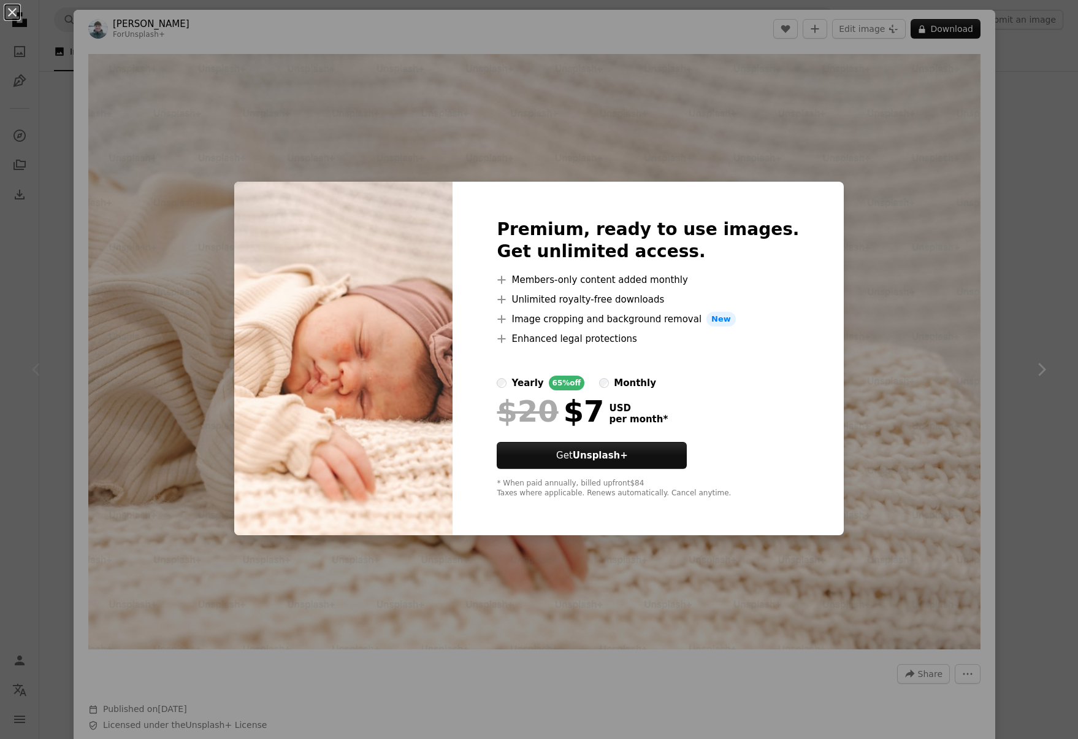
click at [1019, 152] on div "An X shape Premium, ready to use images. Get unlimited access. A plus sign Memb…" at bounding box center [539, 369] width 1078 height 739
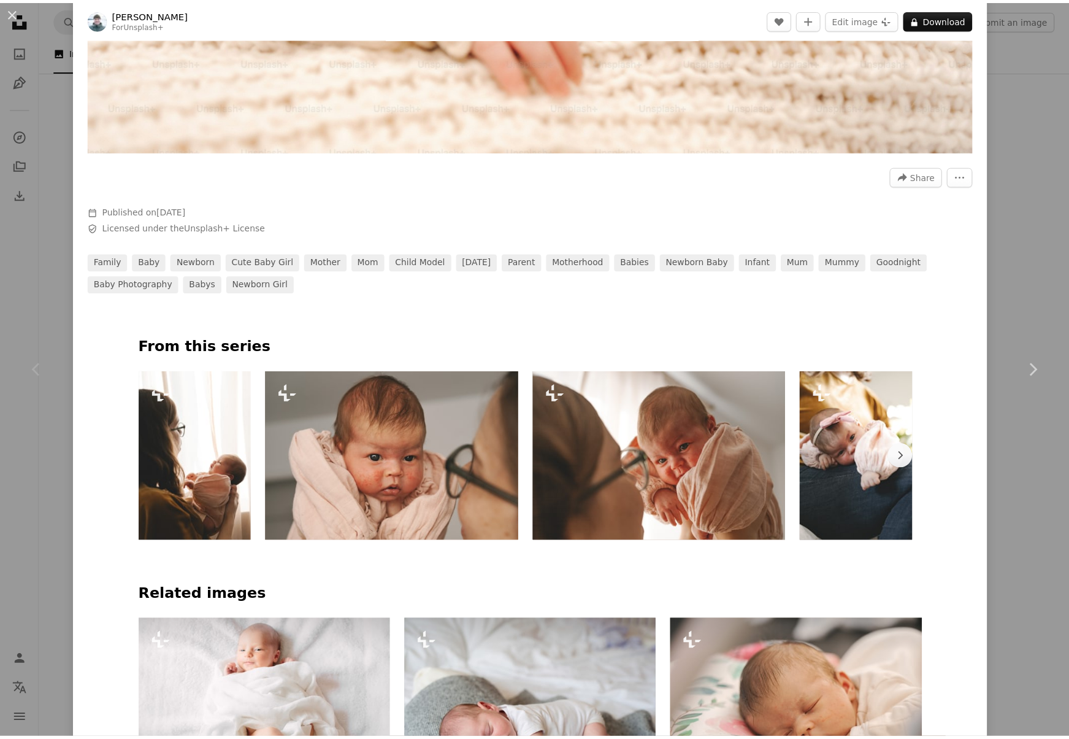
scroll to position [74, 0]
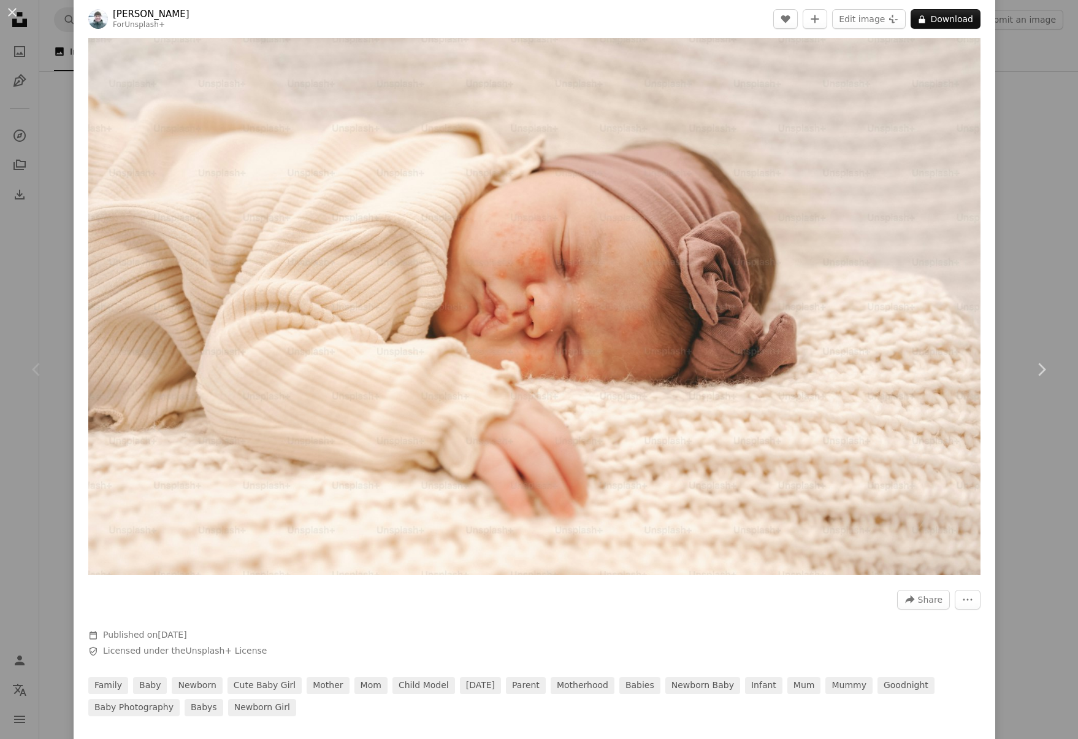
click at [1003, 36] on div "An X shape Chevron left Chevron right [PERSON_NAME] For Unsplash+ A heart A plu…" at bounding box center [539, 369] width 1078 height 739
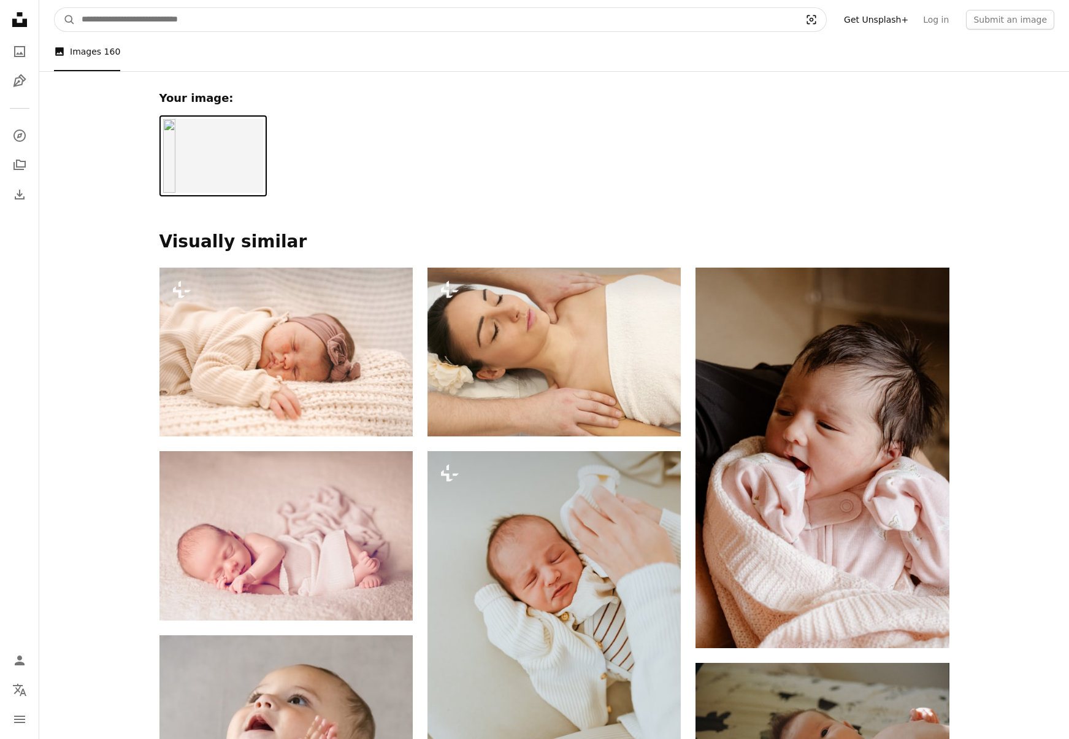
click at [817, 18] on icon "Visual search" at bounding box center [811, 19] width 9 height 9
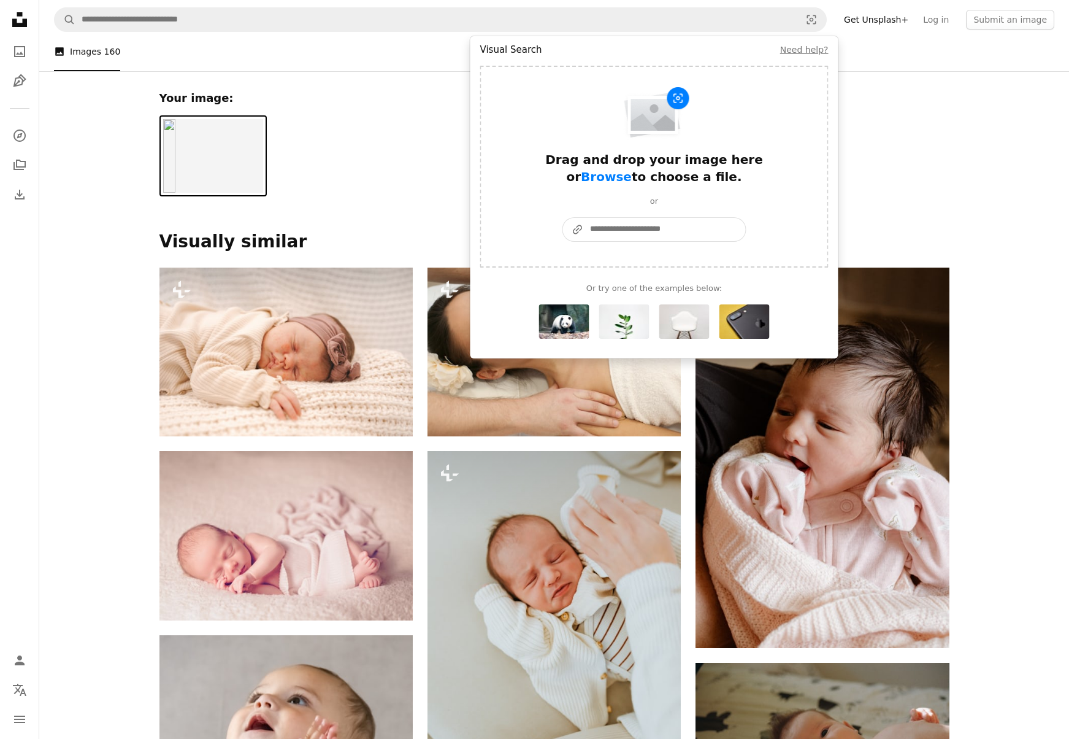
click at [642, 231] on input "A URL sharing icon (chains) Paste an image or a URL" at bounding box center [665, 229] width 162 height 23
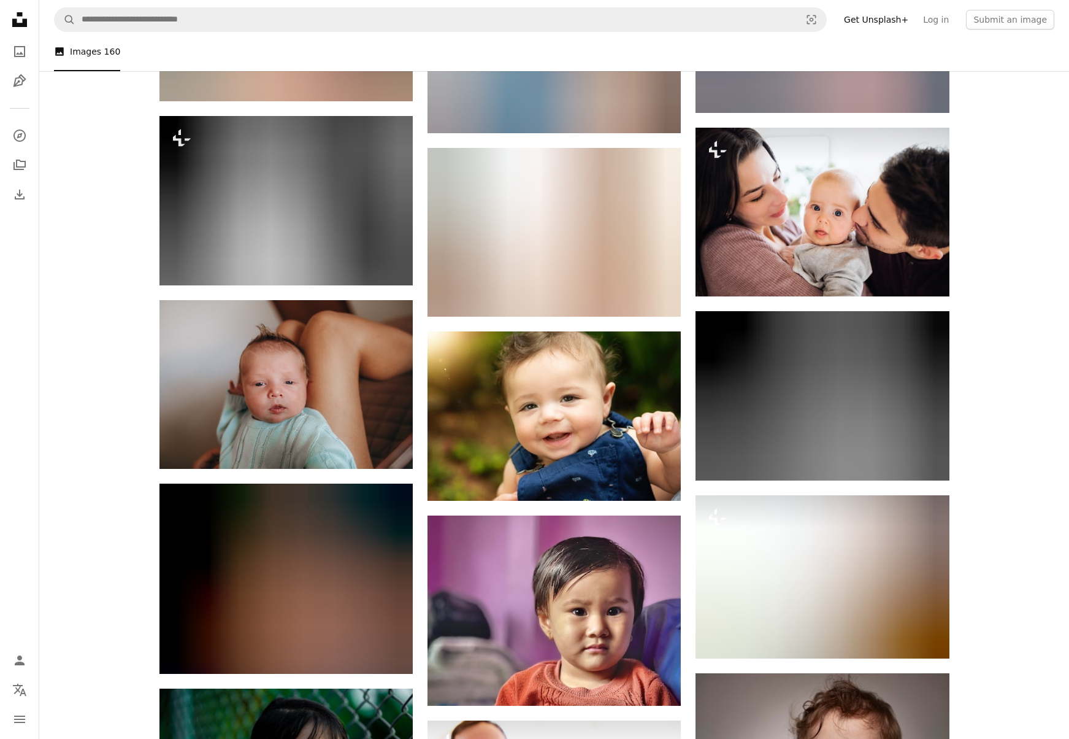
scroll to position [4500, 0]
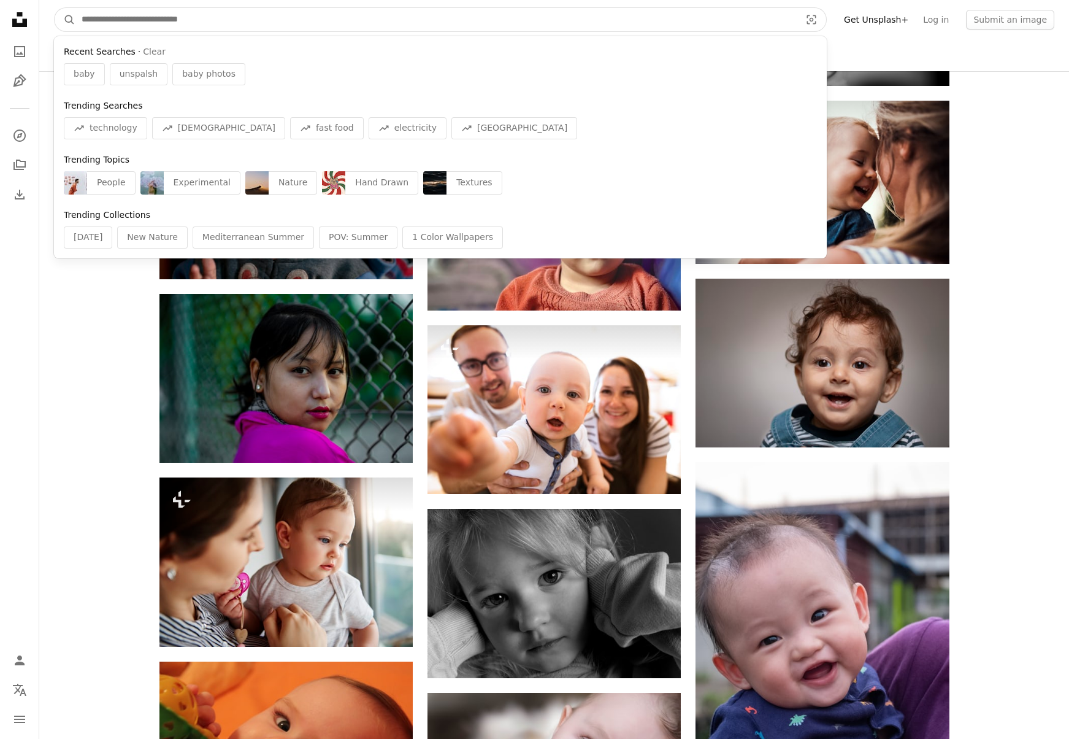
click at [224, 20] on input "Find visuals sitewide" at bounding box center [435, 19] width 721 height 23
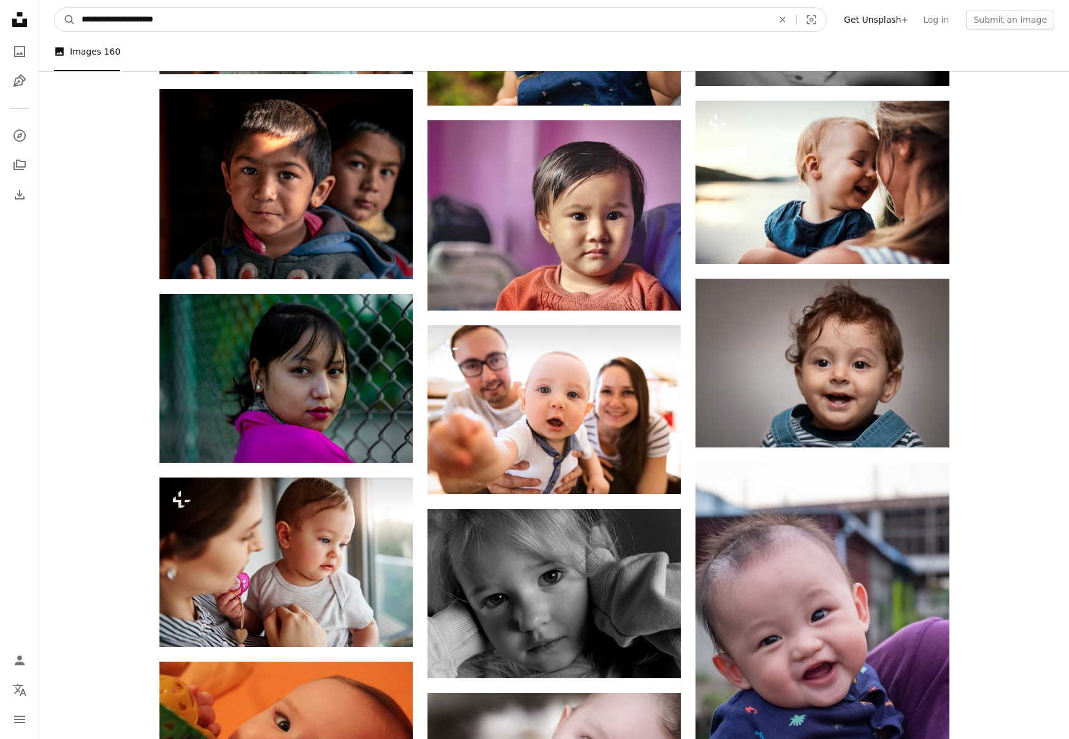
type input "**********"
click at [55, 8] on button "A magnifying glass" at bounding box center [65, 19] width 21 height 23
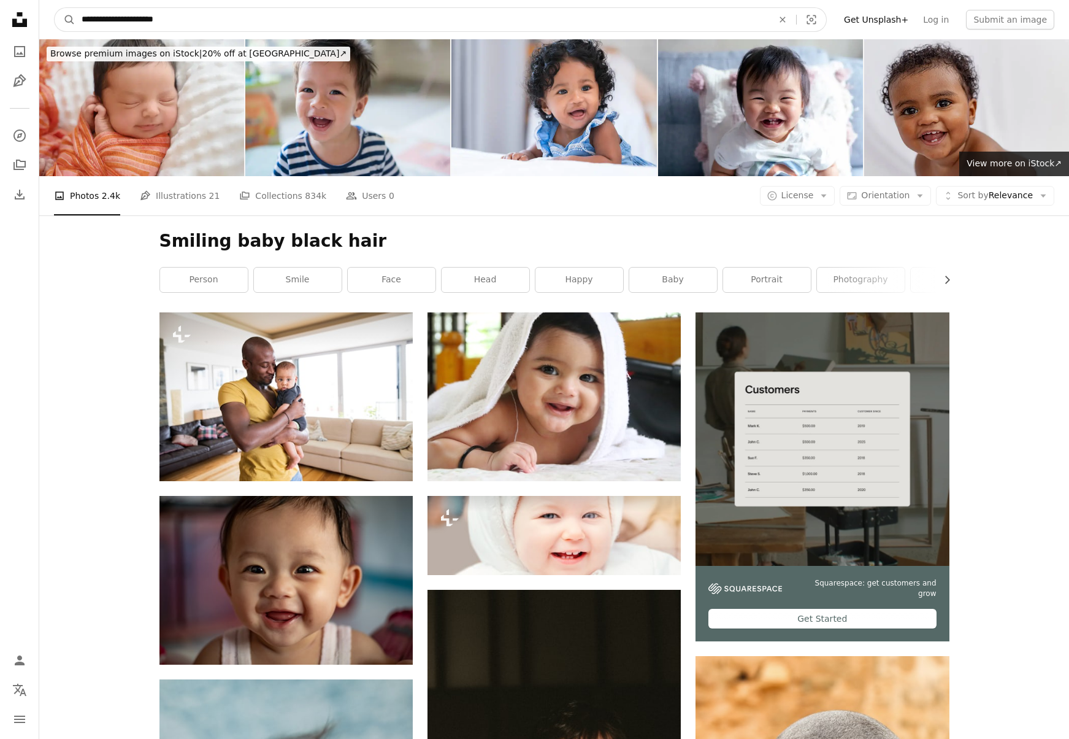
click at [134, 19] on input "**********" at bounding box center [422, 19] width 694 height 23
drag, startPoint x: 131, startPoint y: 20, endPoint x: 218, endPoint y: 18, distance: 87.1
click at [218, 18] on input "**********" at bounding box center [422, 19] width 694 height 23
type input "**********"
click button "A magnifying glass" at bounding box center [65, 19] width 21 height 23
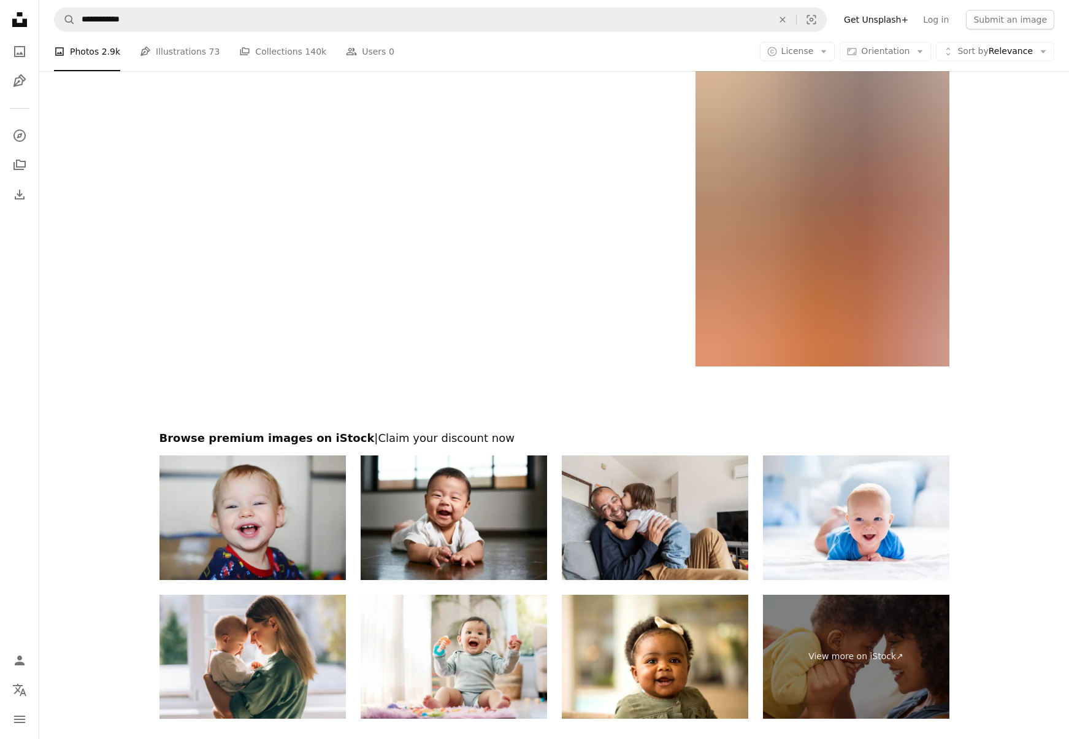
scroll to position [2432, 0]
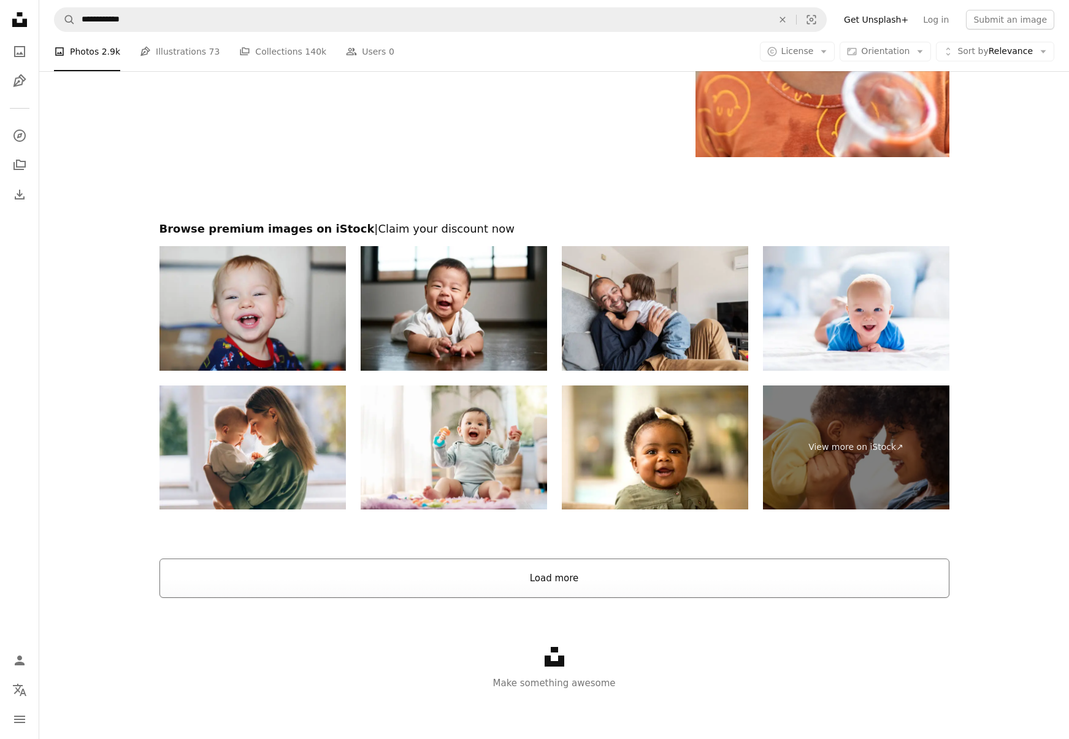
click at [534, 583] on button "Load more" at bounding box center [555, 577] width 790 height 39
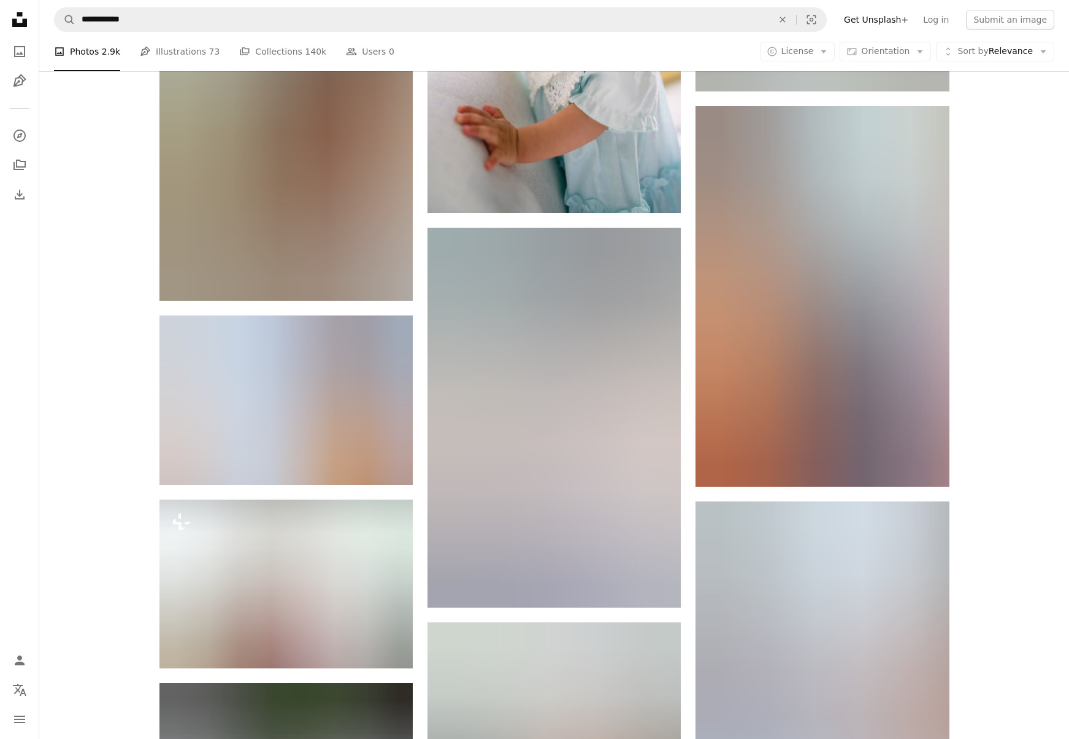
scroll to position [9032, 0]
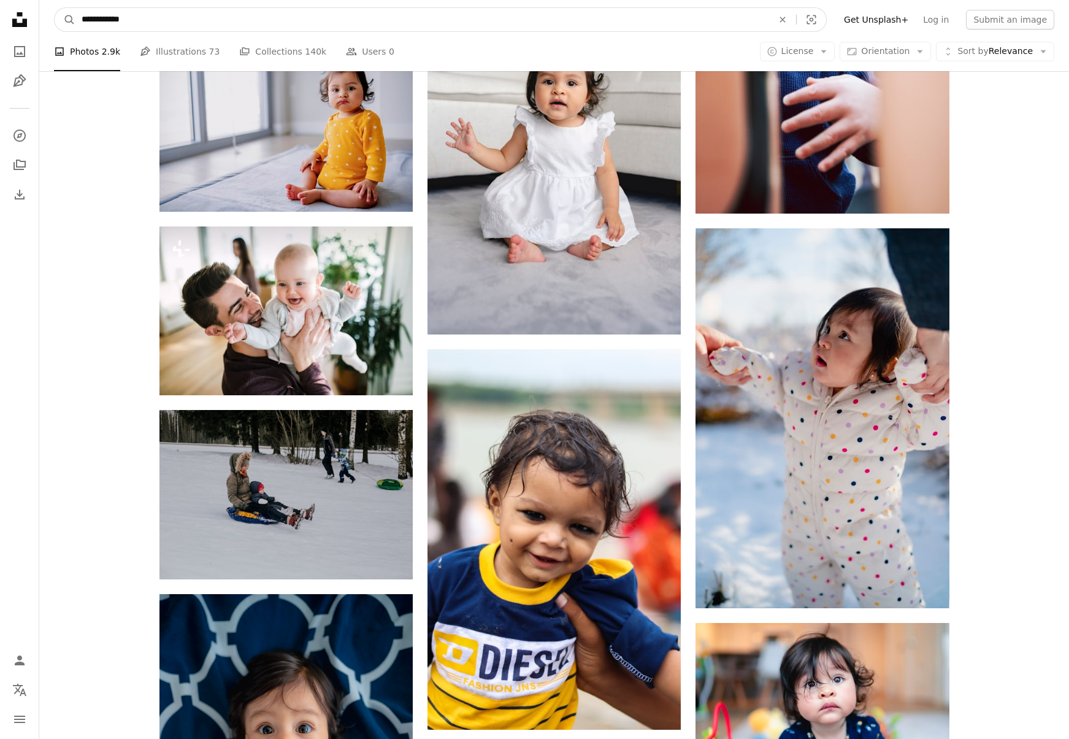
click at [158, 23] on input "**********" at bounding box center [422, 19] width 694 height 23
type input "**********"
click button "A magnifying glass" at bounding box center [65, 19] width 21 height 23
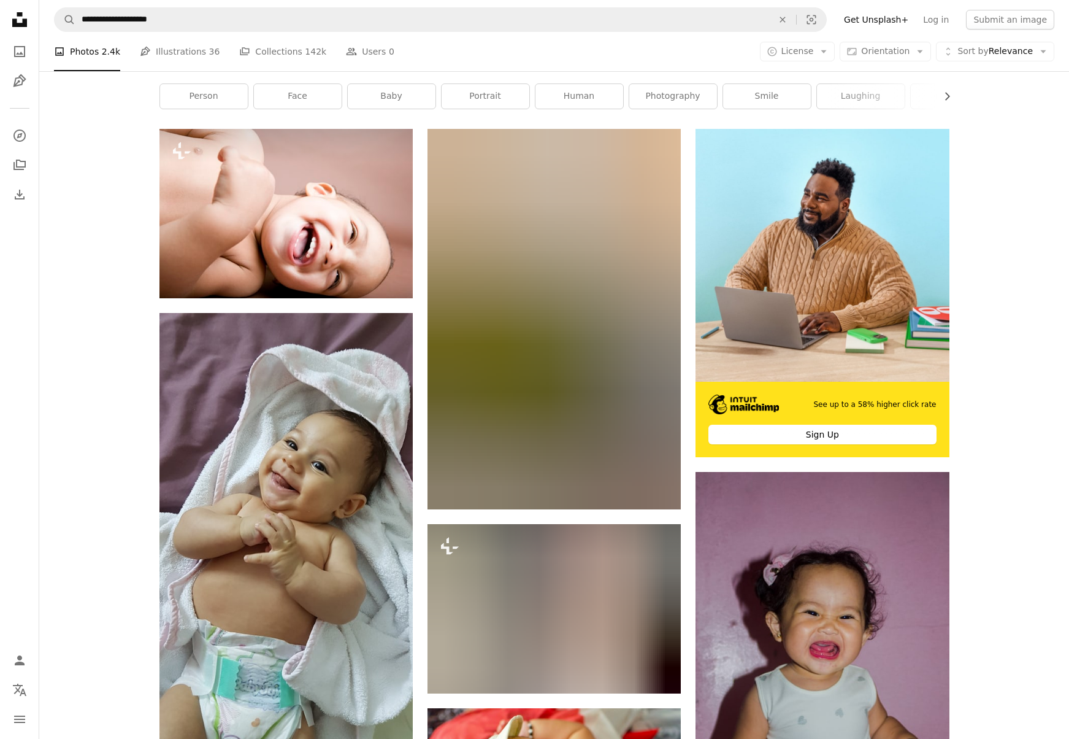
scroll to position [183, 0]
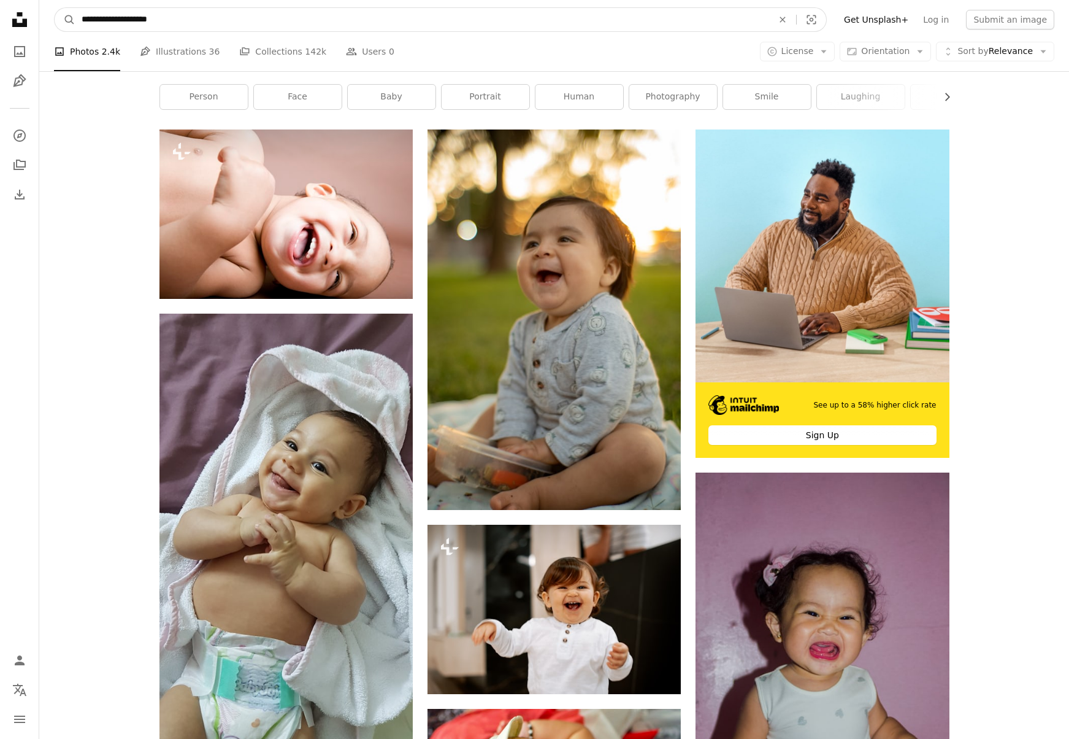
click at [93, 17] on input "**********" at bounding box center [422, 19] width 694 height 23
type input "**********"
click button "A magnifying glass" at bounding box center [65, 19] width 21 height 23
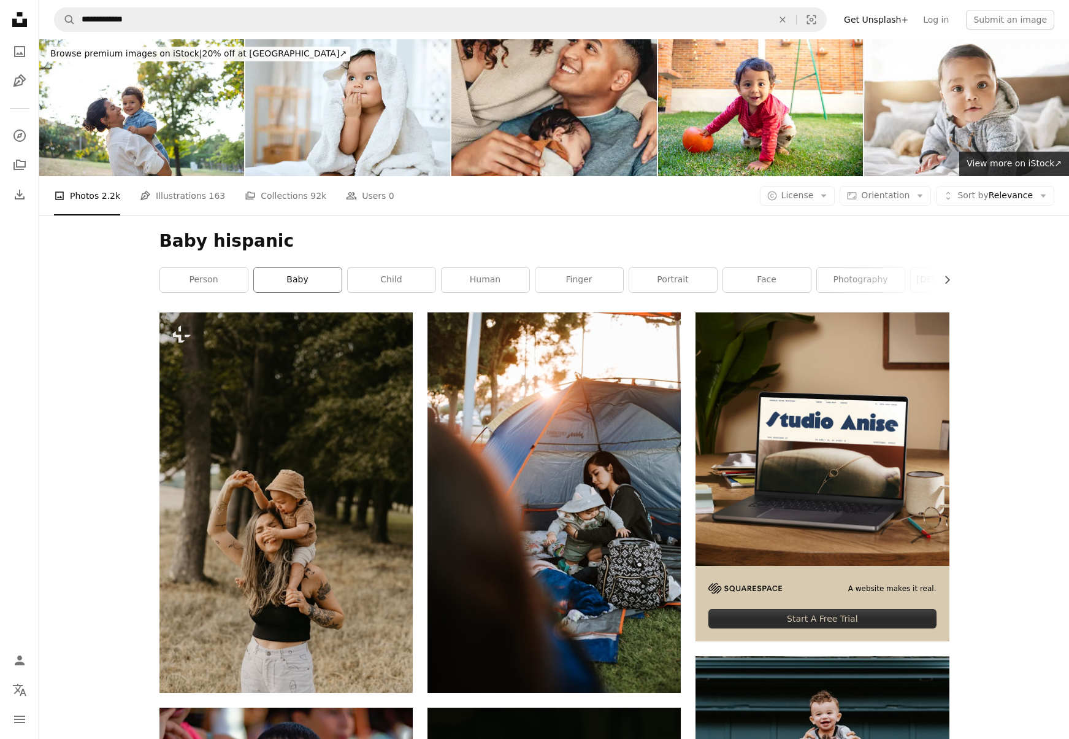
click at [290, 274] on link "baby" at bounding box center [298, 279] width 88 height 25
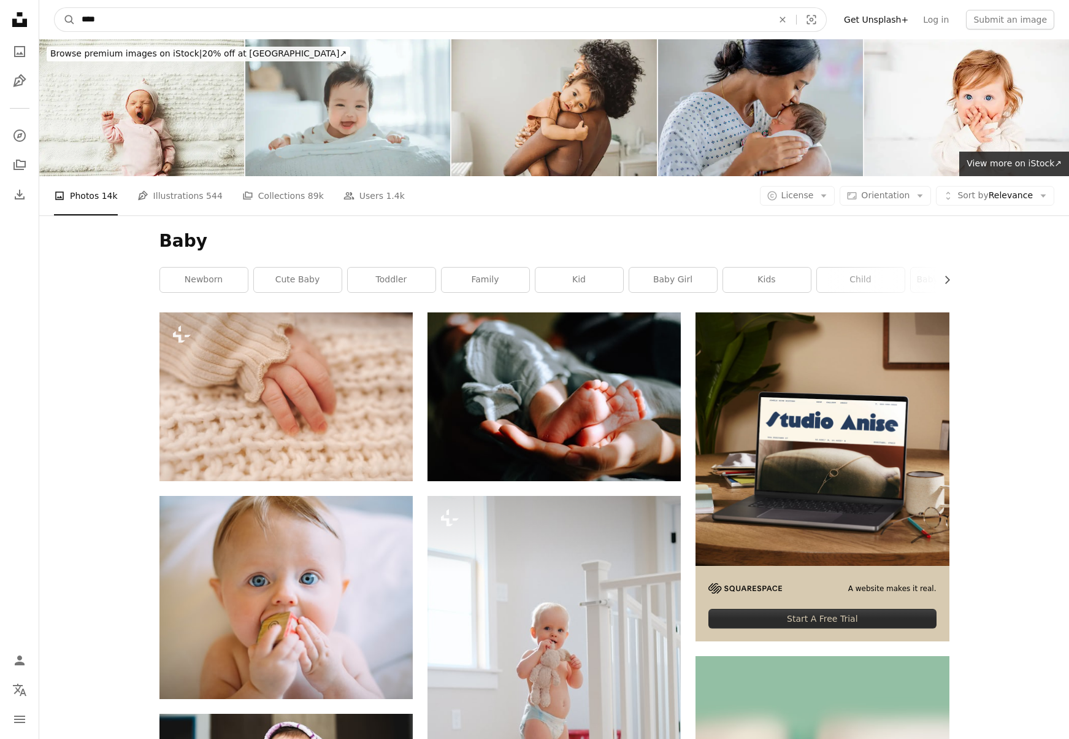
click at [186, 24] on input "****" at bounding box center [422, 19] width 694 height 23
type input "**********"
click button "A magnifying glass" at bounding box center [65, 19] width 21 height 23
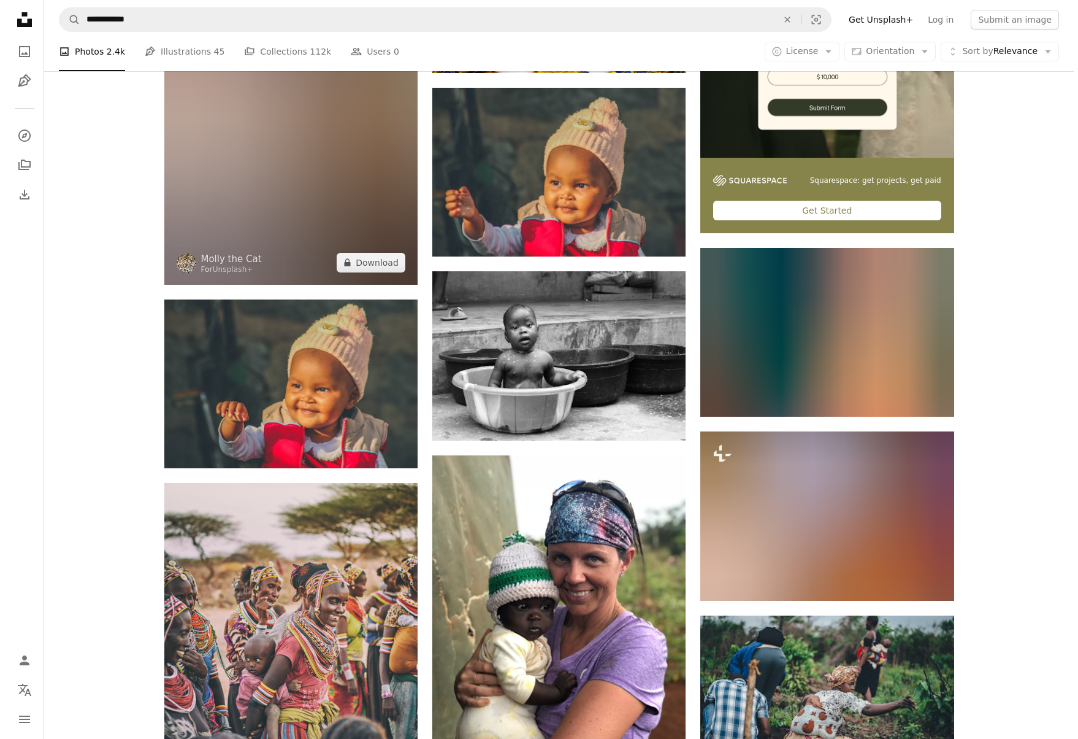
scroll to position [128, 0]
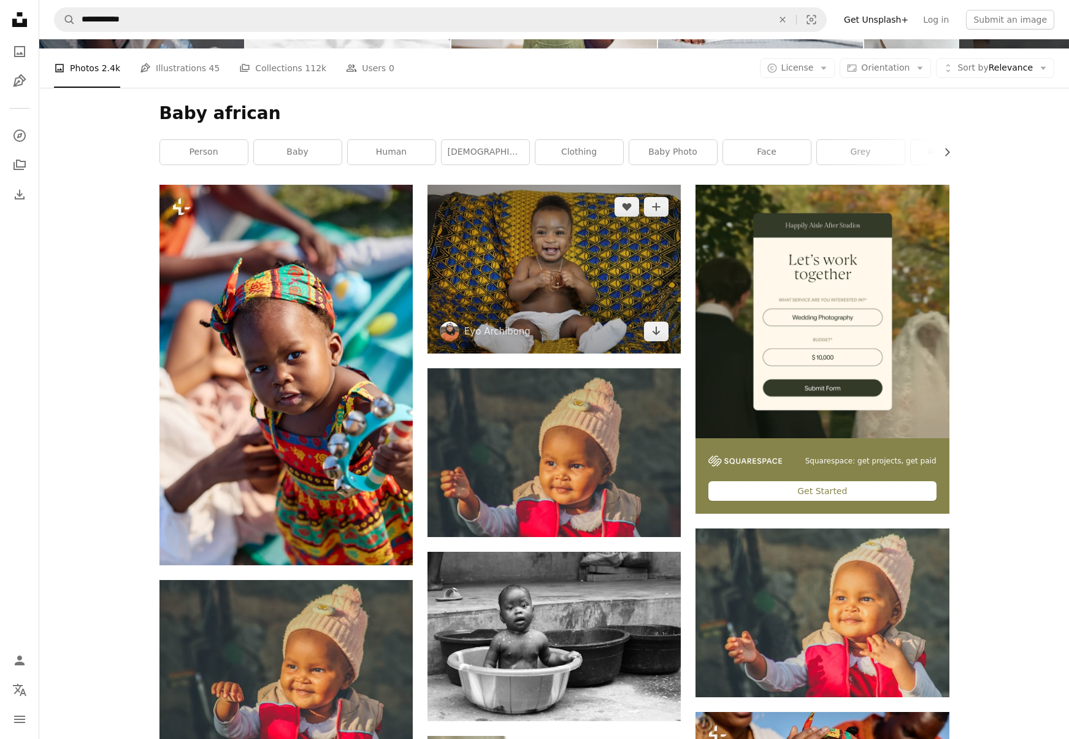
click at [498, 263] on img at bounding box center [554, 269] width 253 height 169
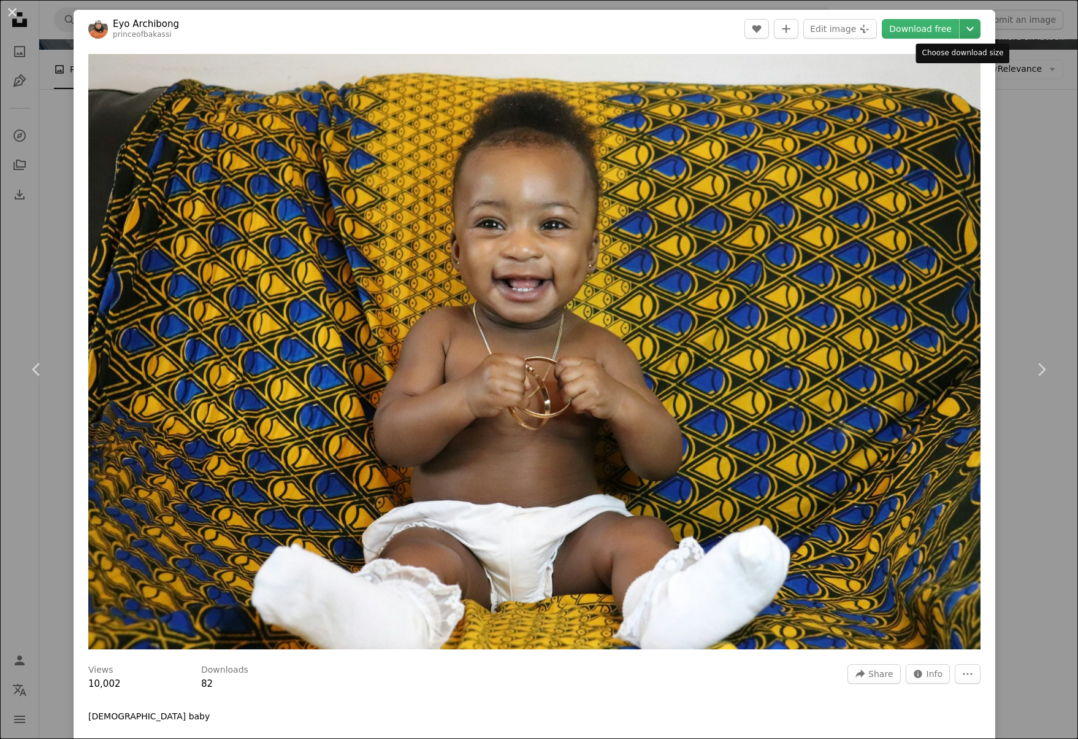
click at [963, 27] on icon "Chevron down" at bounding box center [971, 28] width 20 height 15
click at [1009, 144] on dialog "An X shape Chevron left Chevron right Eyo Archibong princeofbakassi A heart A p…" at bounding box center [539, 369] width 1078 height 739
click at [961, 25] on icon "Chevron down" at bounding box center [971, 28] width 20 height 15
